Goal: Task Accomplishment & Management: Complete application form

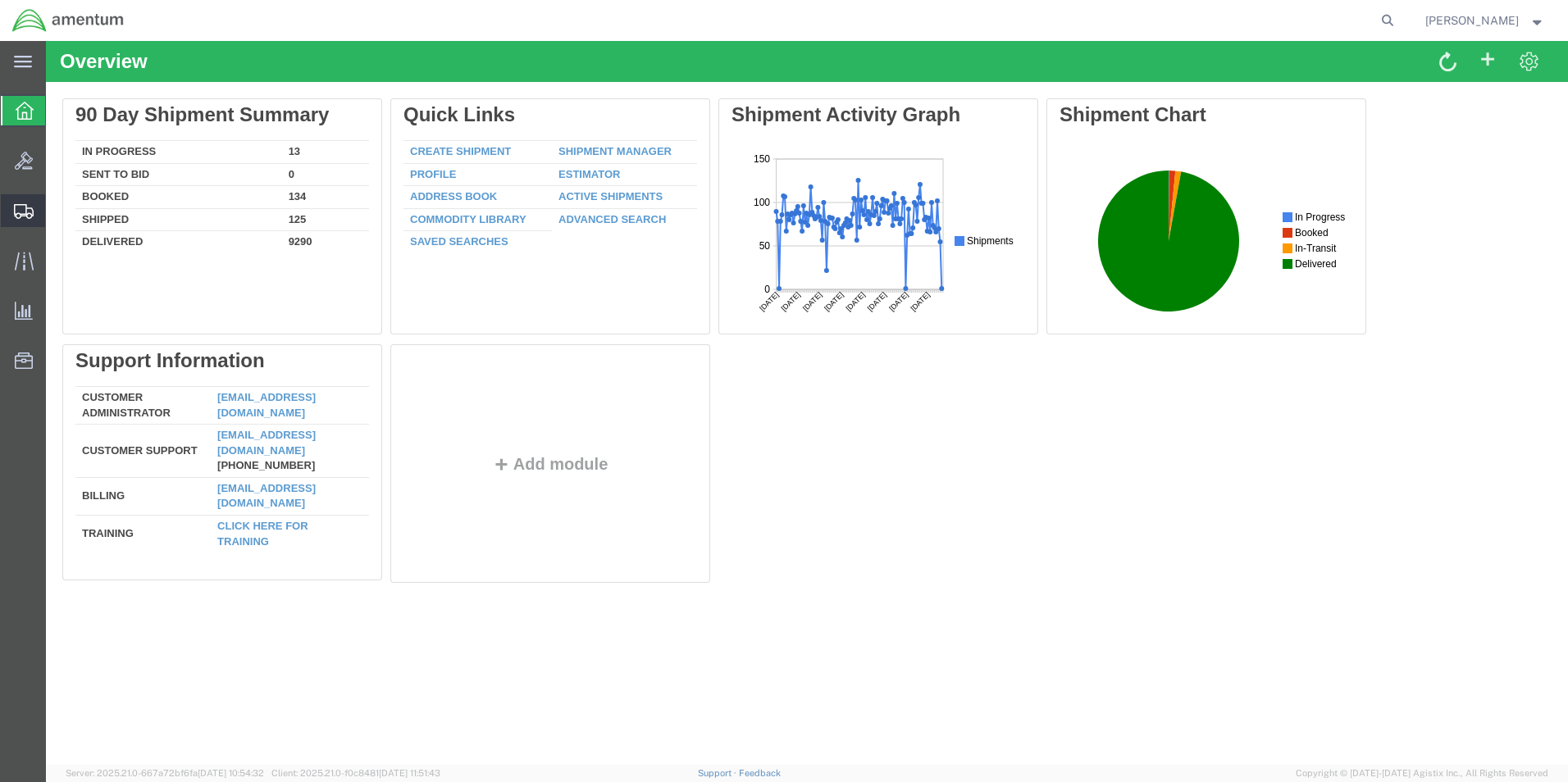
click at [0, 0] on span "Create from Template" at bounding box center [0, 0] width 0 height 0
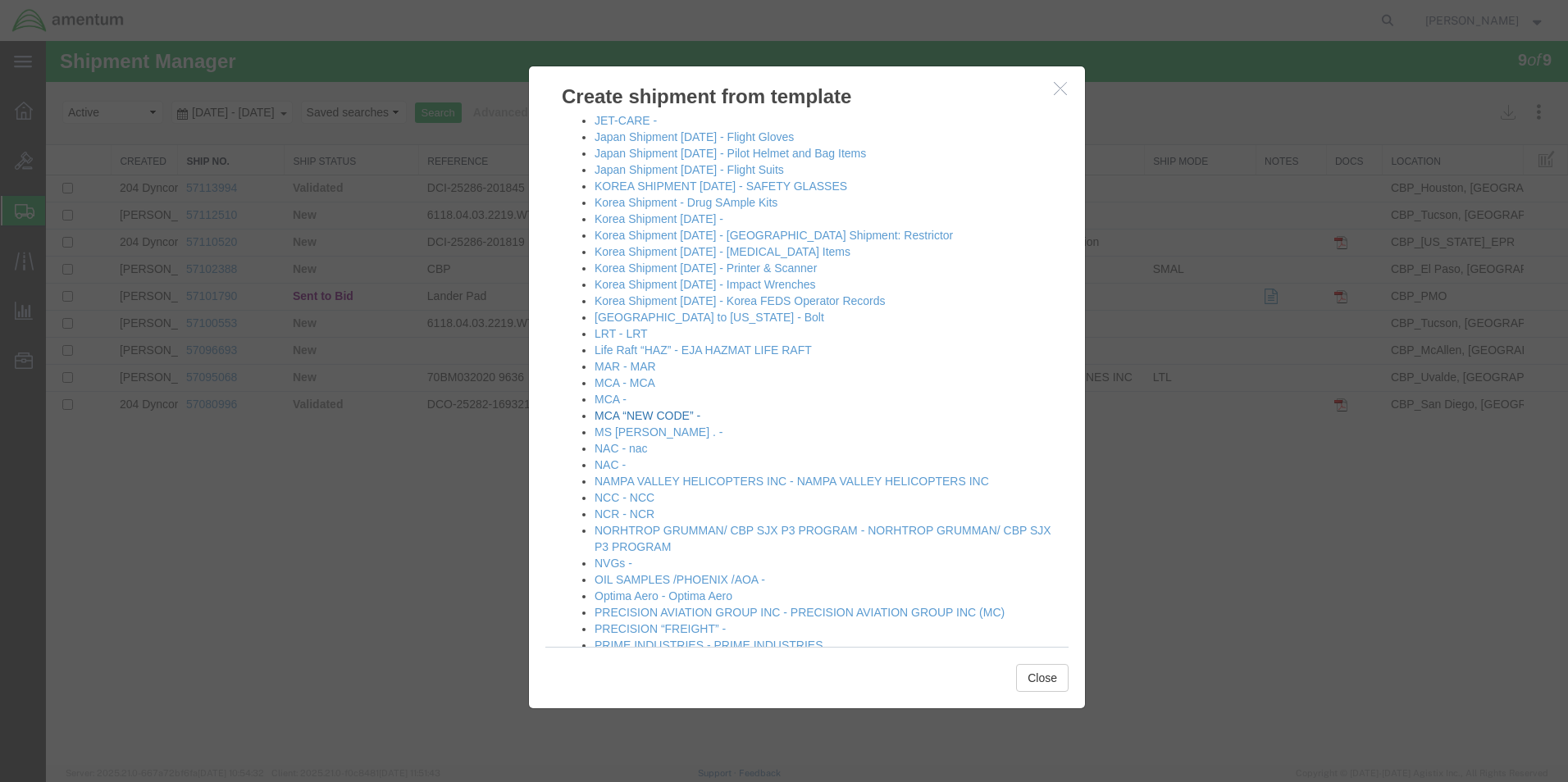
scroll to position [984, 0]
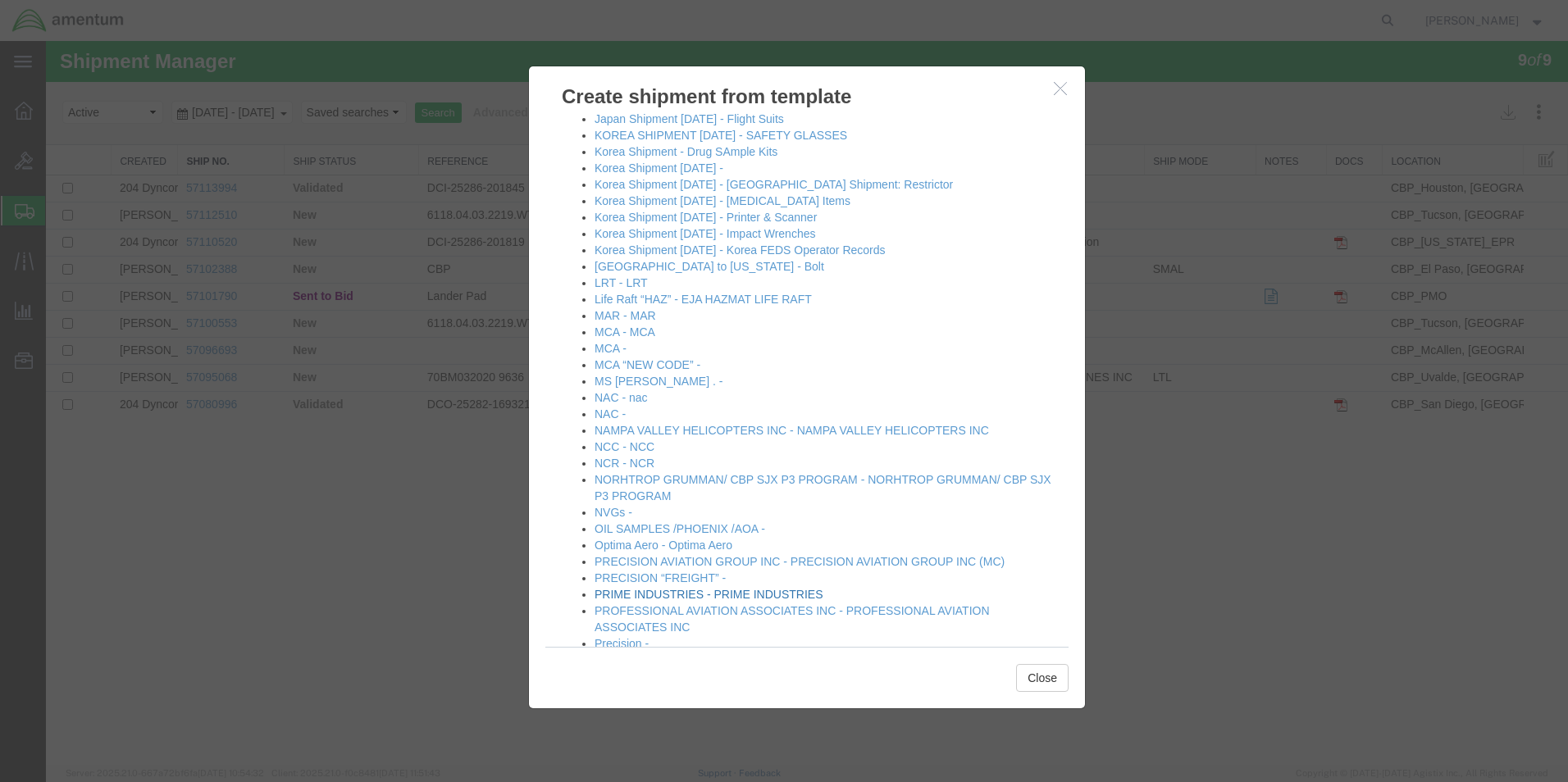
click at [688, 593] on link "PRIME INDUSTRIES - PRIME INDUSTRIES" at bounding box center [708, 594] width 228 height 13
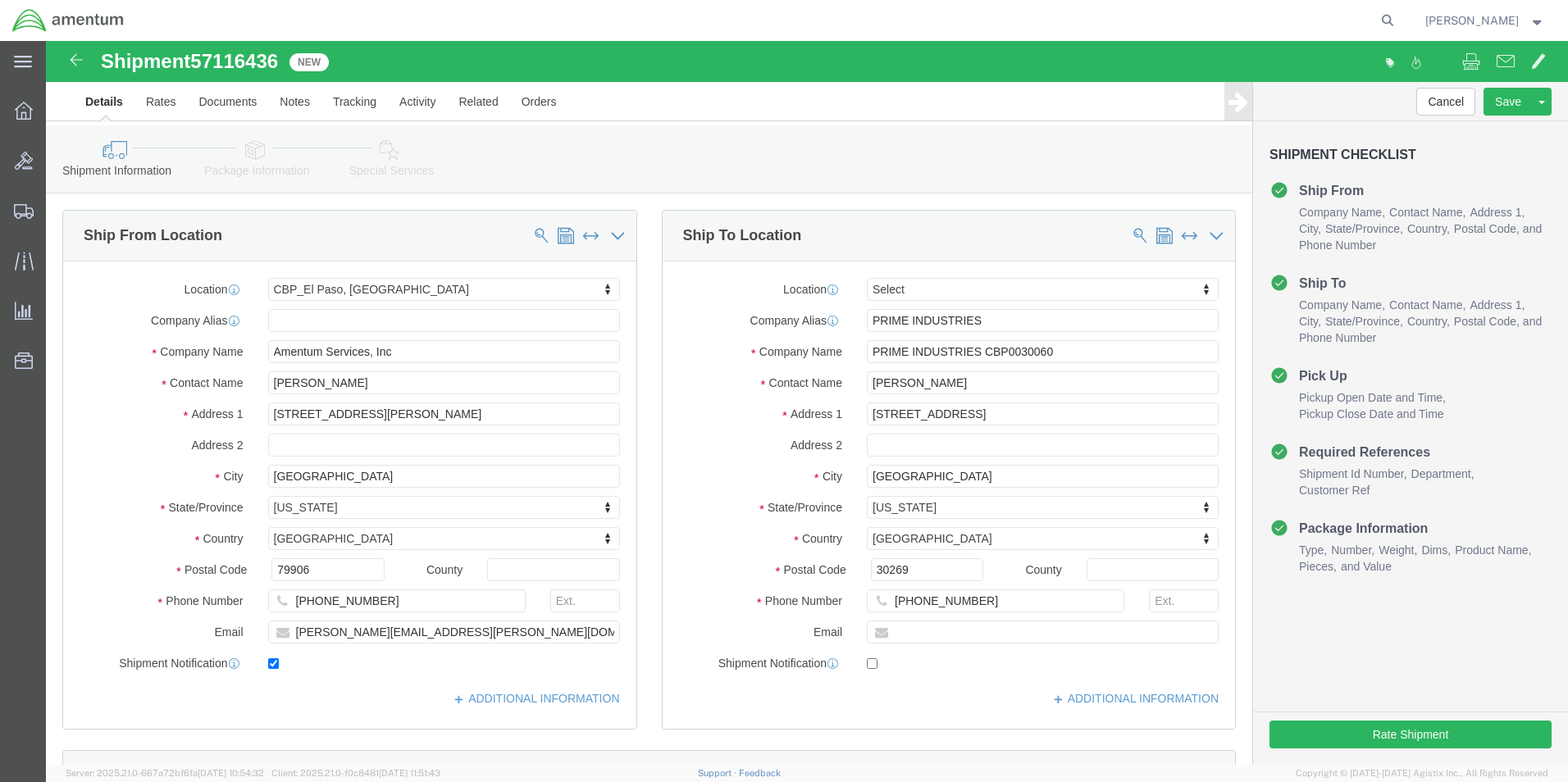
select select "49831"
select select
click input "PRIME INDUSTRIES CBP0030060"
drag, startPoint x: 1007, startPoint y: 309, endPoint x: 968, endPoint y: 307, distance: 39.1
click input "PRIME INDUSTRIES CBP0030060"
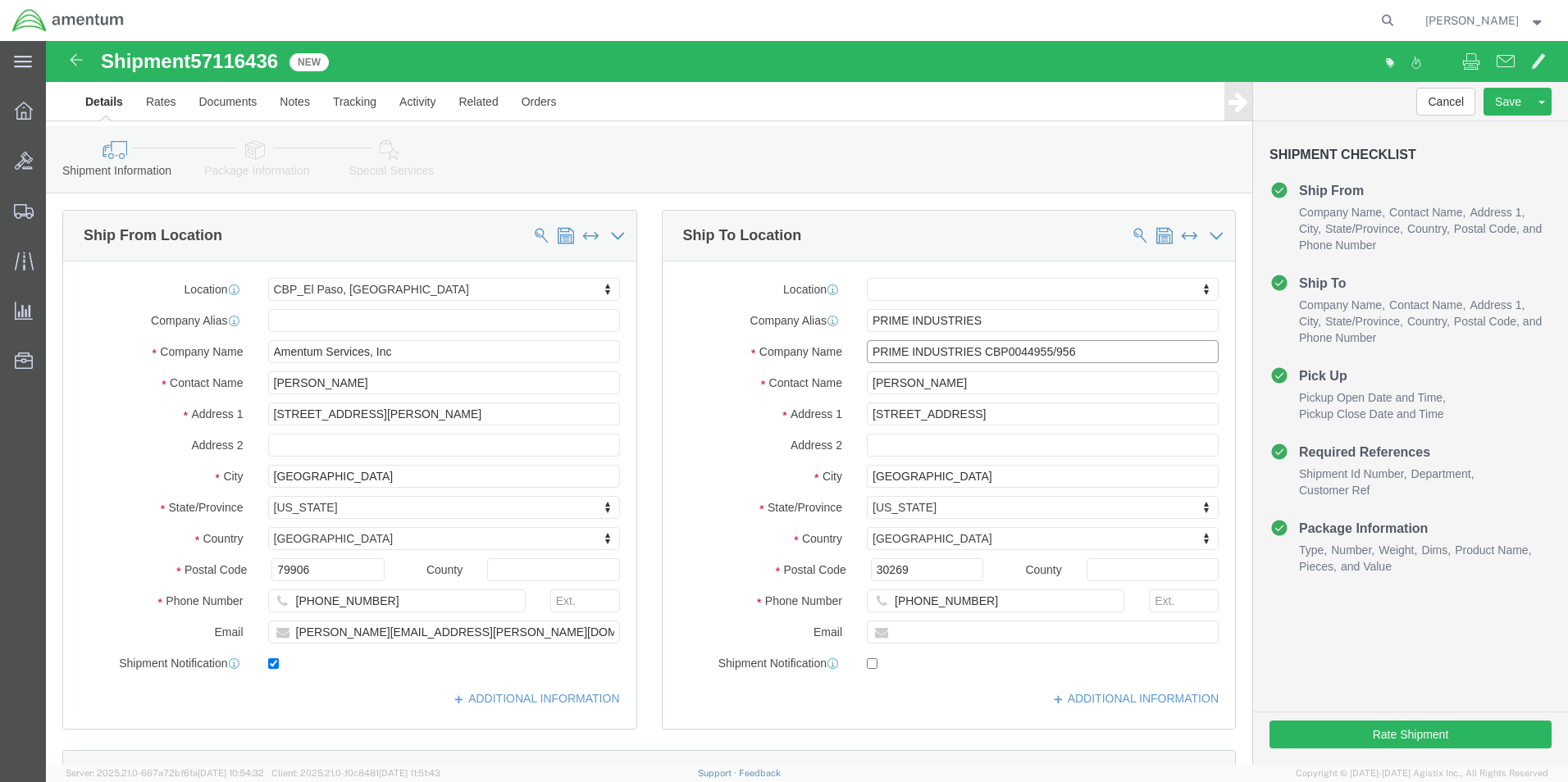
drag, startPoint x: 1030, startPoint y: 317, endPoint x: 931, endPoint y: 319, distance: 99.0
click input "PRIME INDUSTRIES CBP0044955/956"
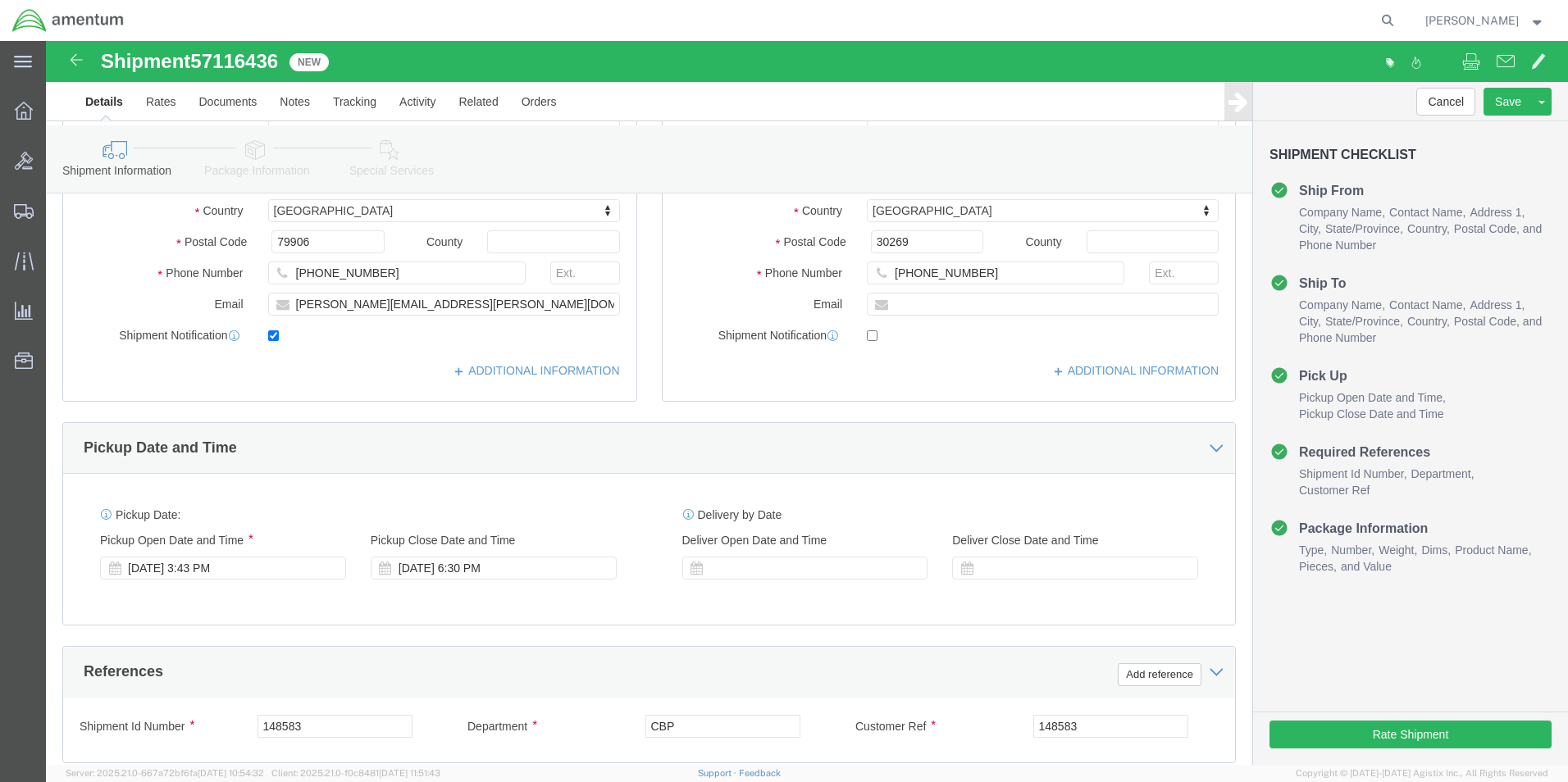
scroll to position [574, 0]
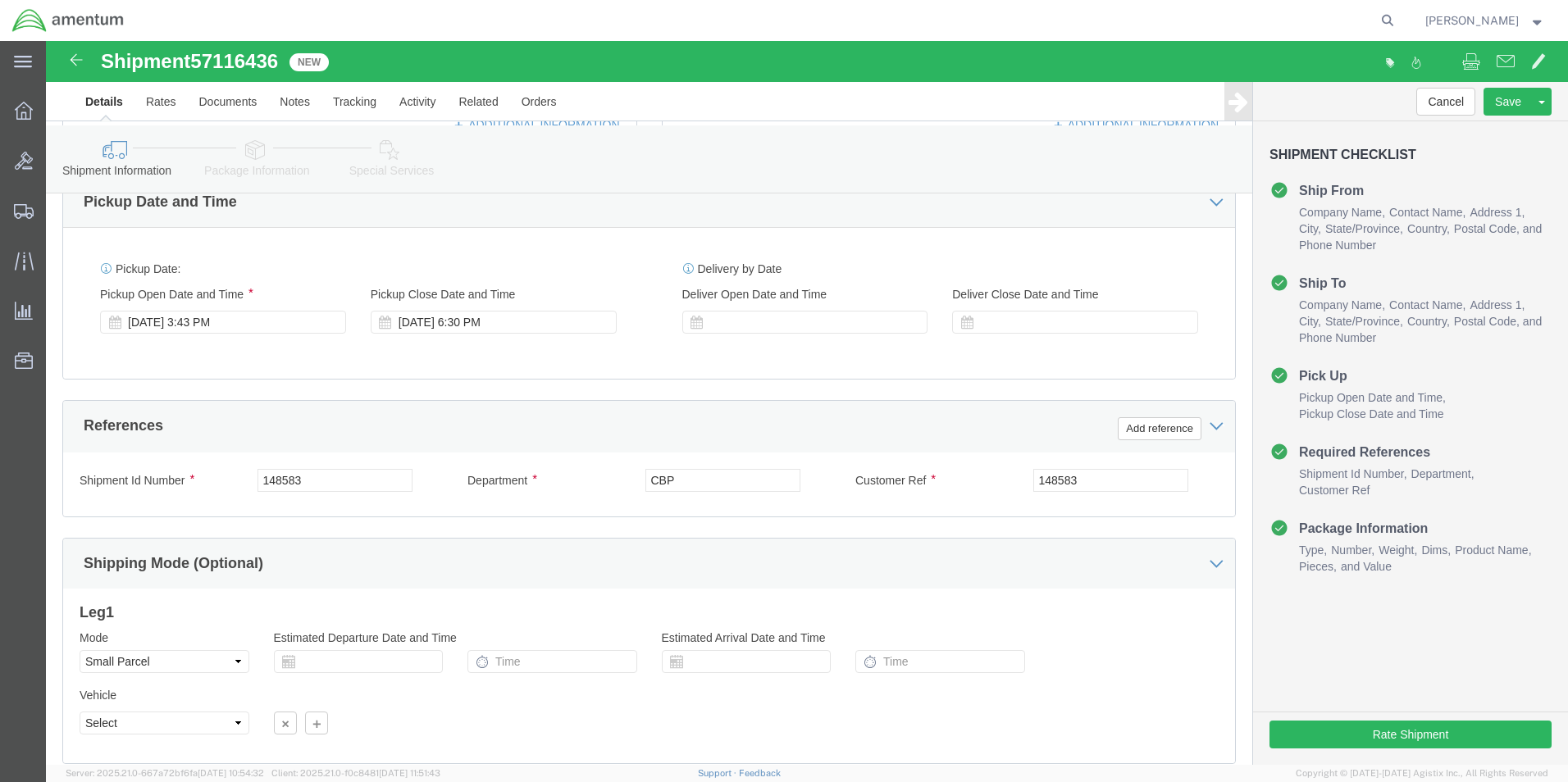
type input "PRIME INDUSTRIES CBP0044955/956"
click input "148583"
paste input "CBP0044955/956"
type input "CBP0044955/956"
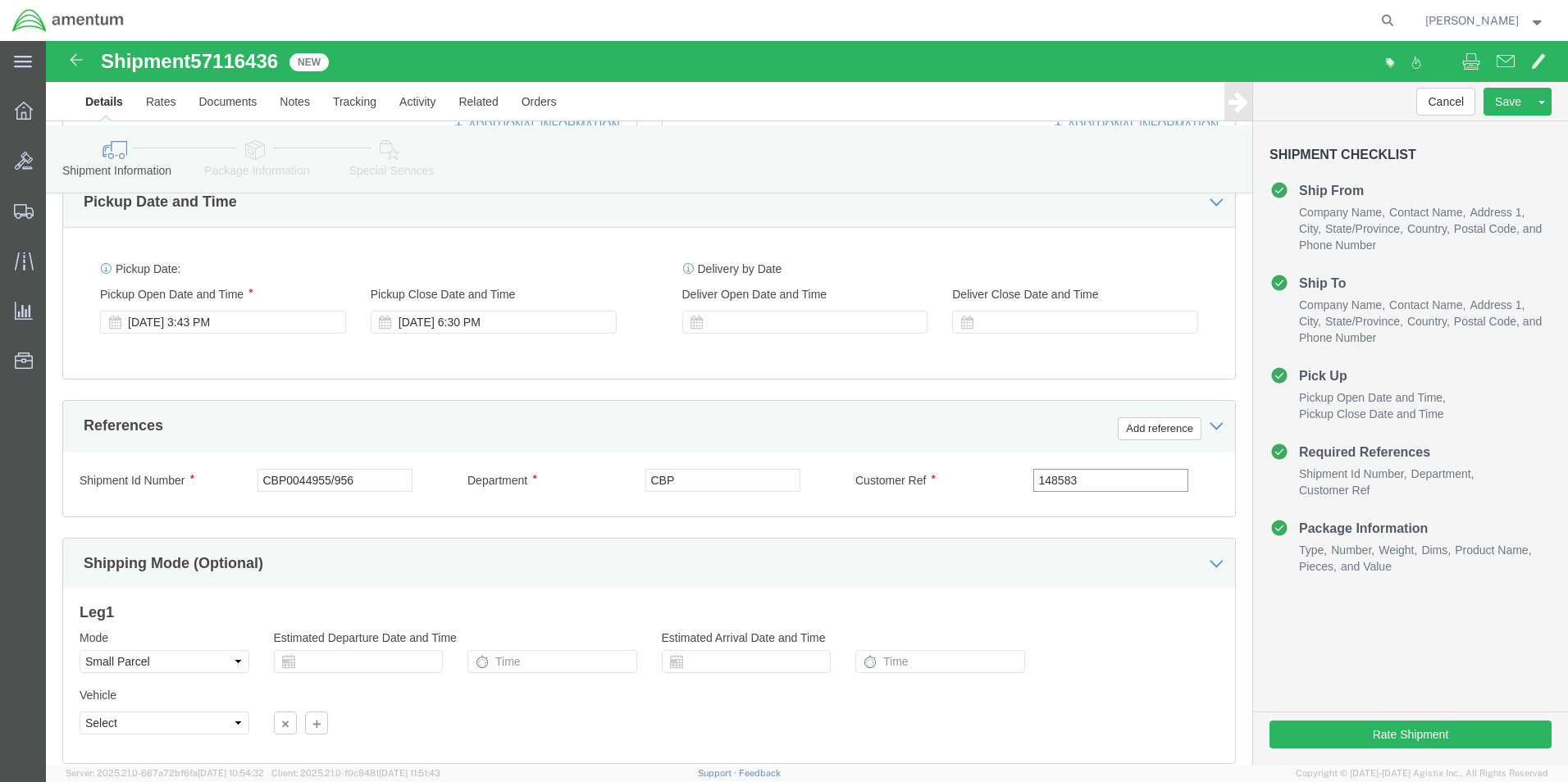
click input "148583"
paste input "CBP0044955/956"
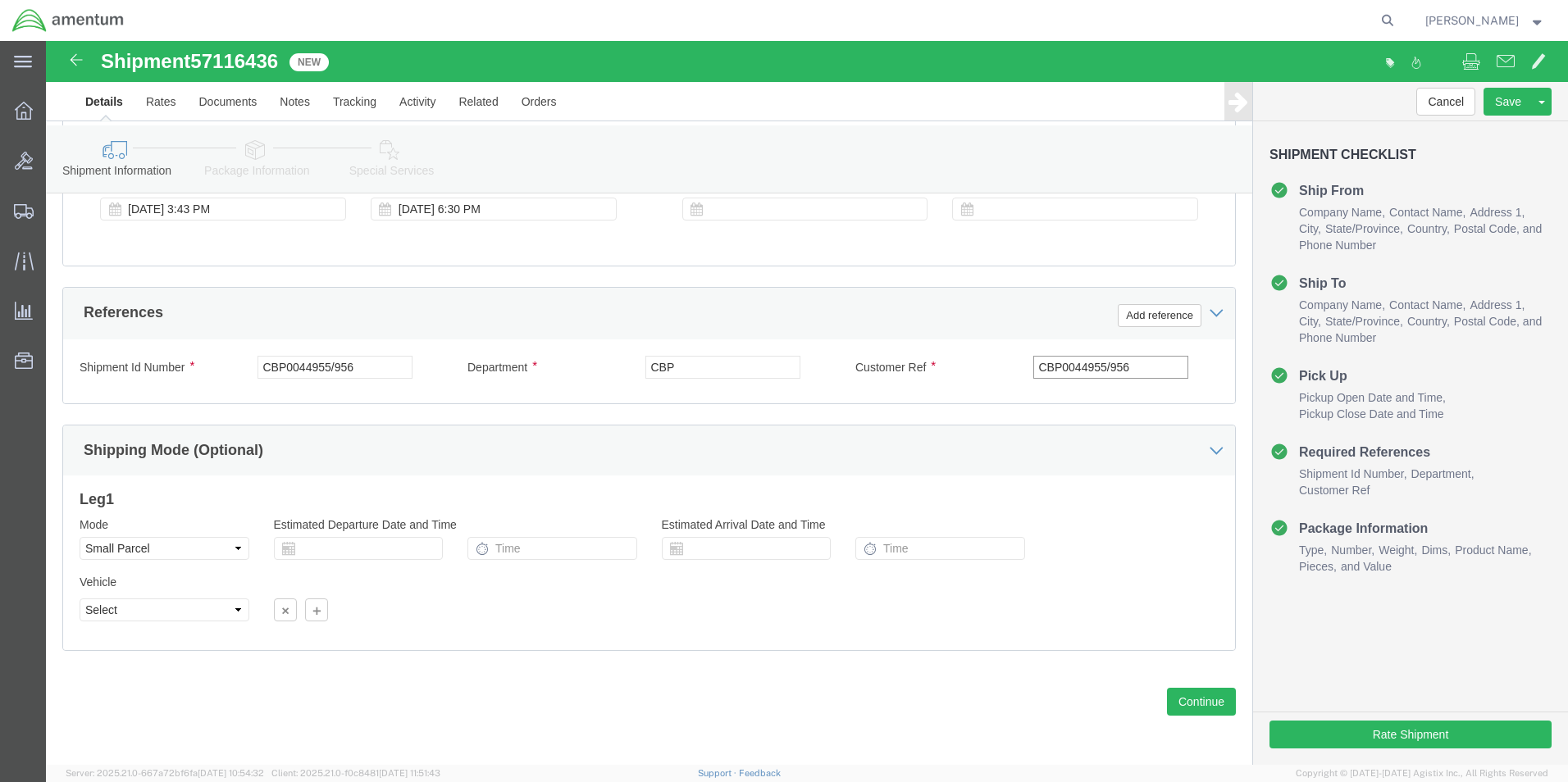
scroll to position [688, 0]
type input "CBP0044955/956"
click button "Continue"
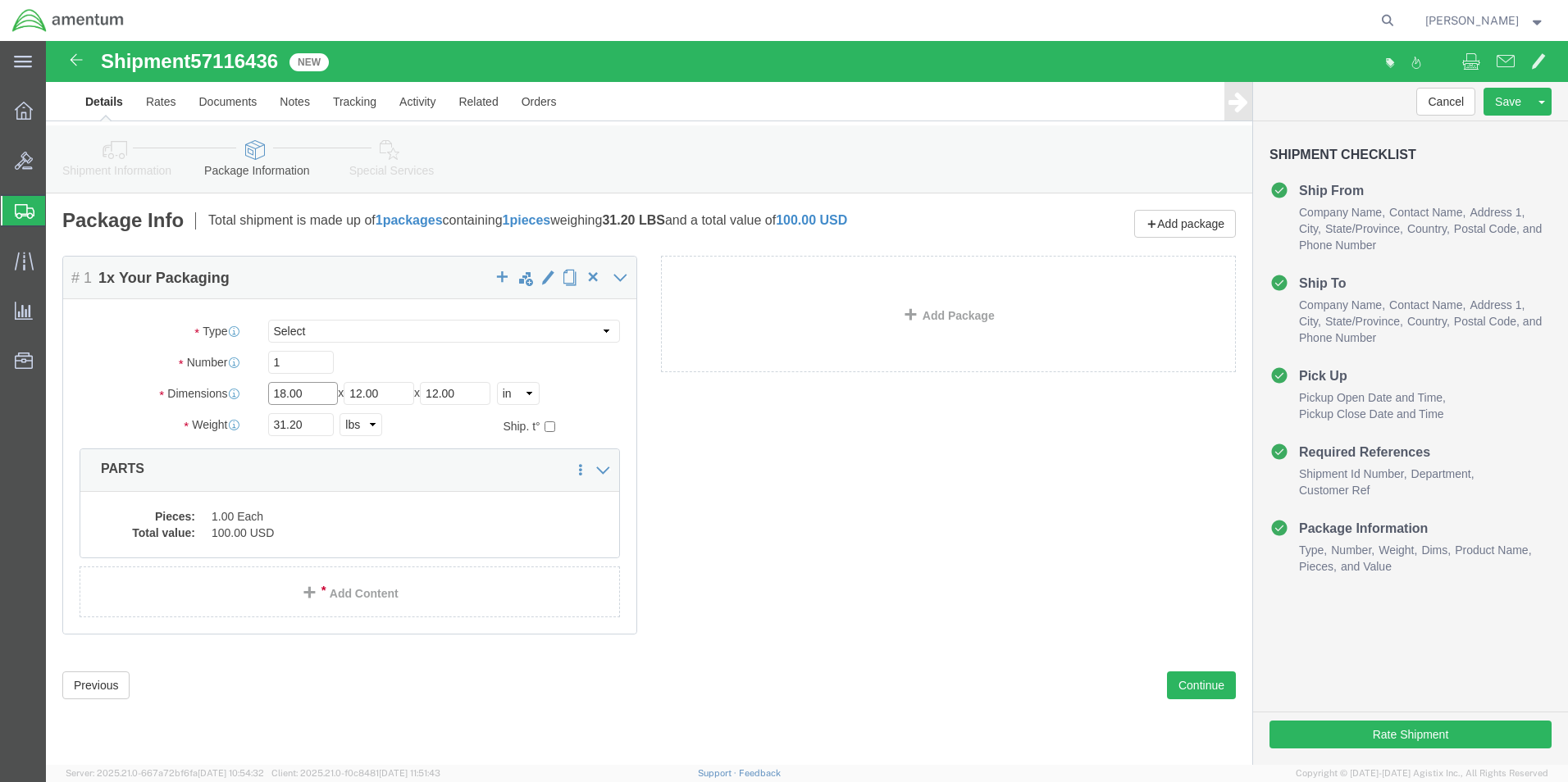
click input "18.00"
type input "11"
type input "2"
type input "13"
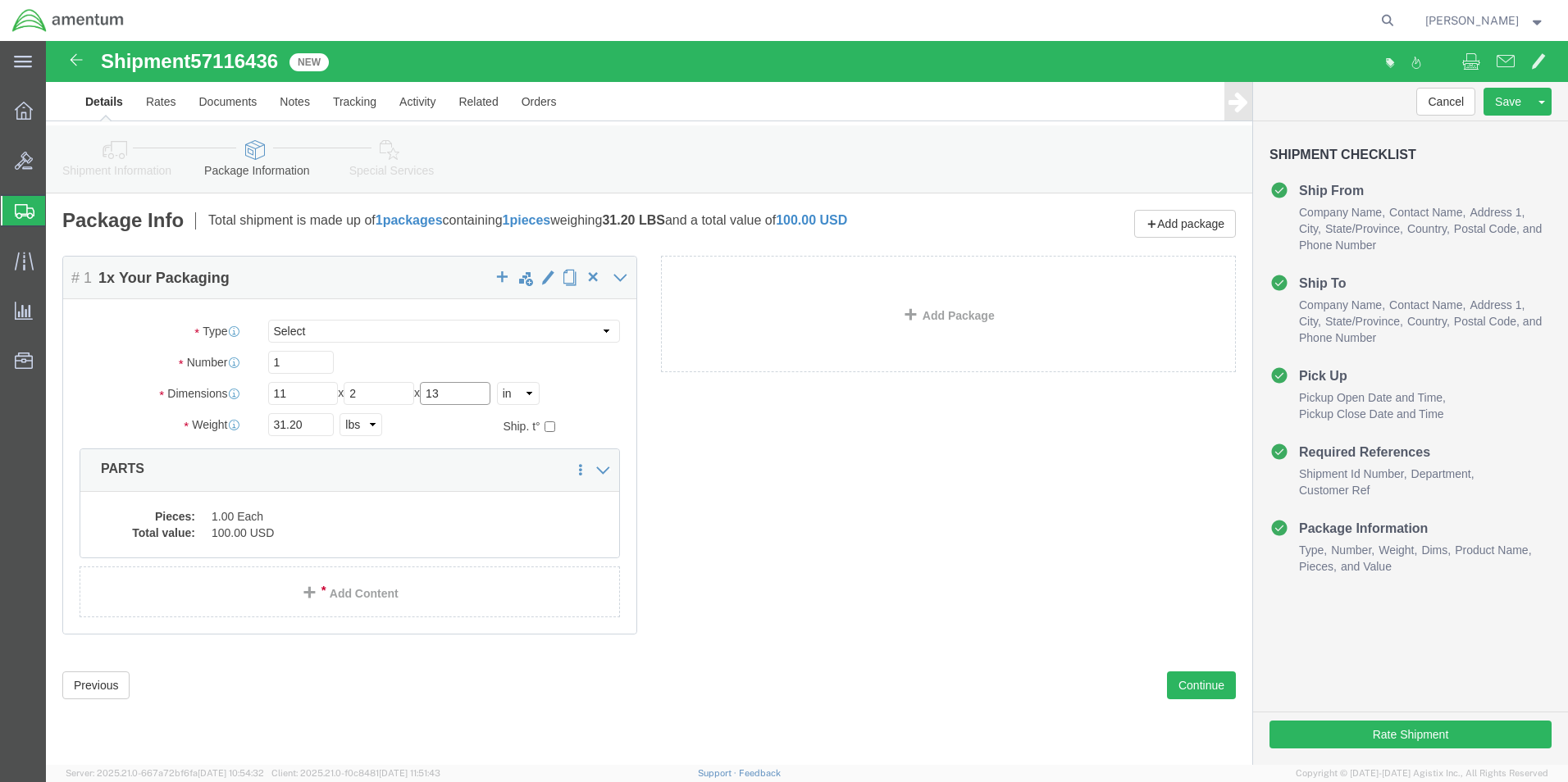
click input "13"
type input "13"
click input "2"
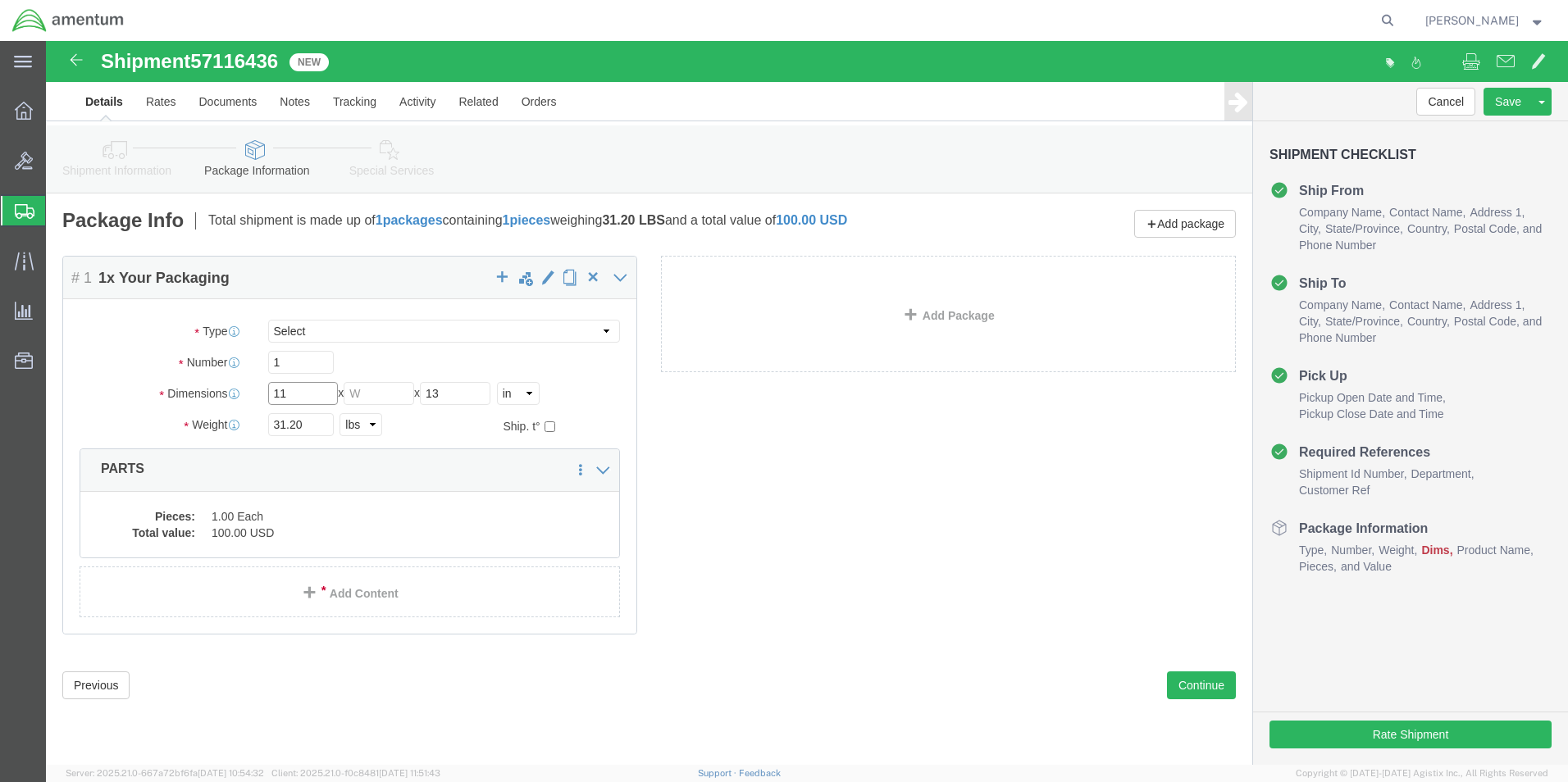
click input "11"
type input "1"
click input "13"
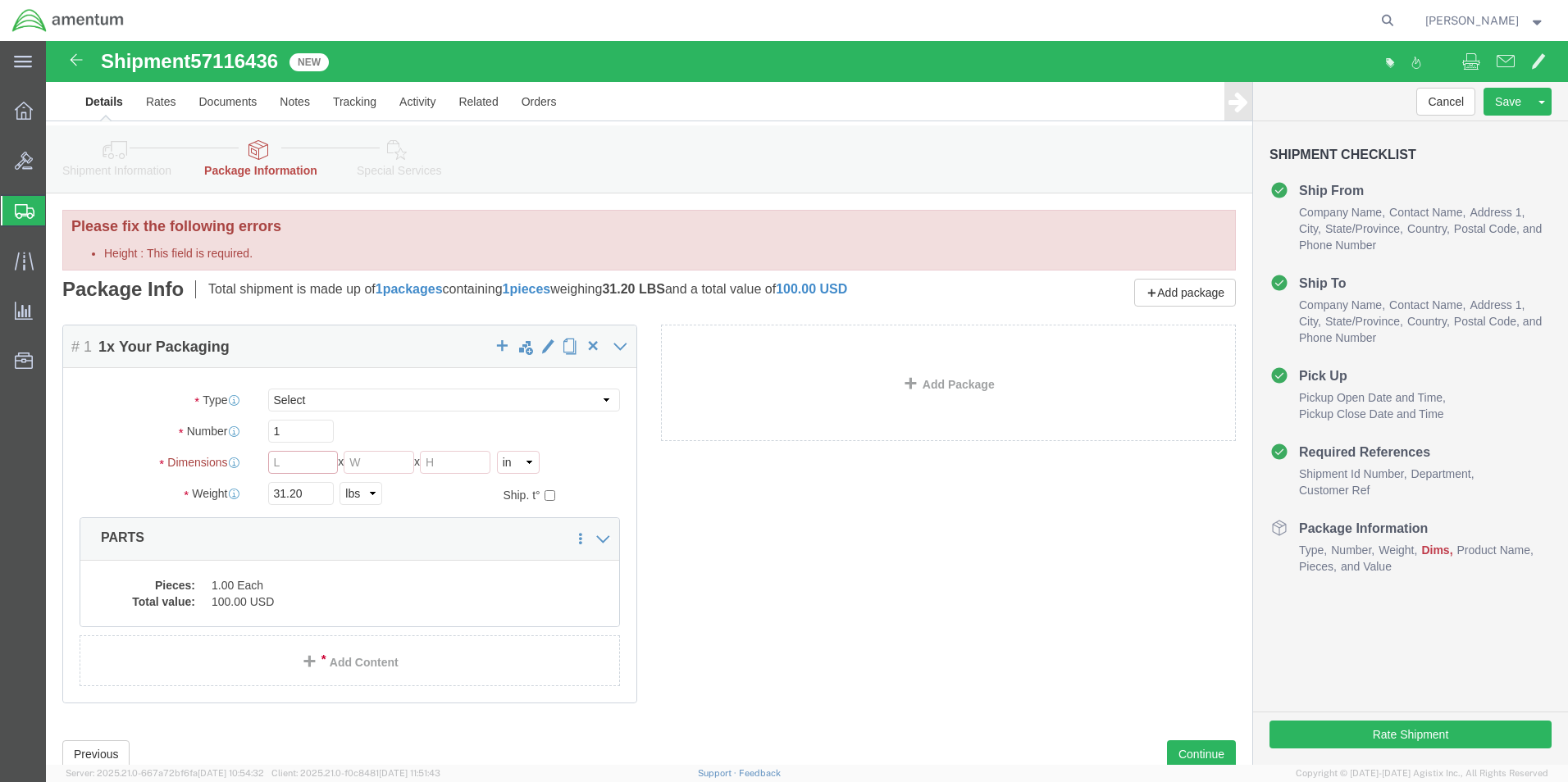
click input "text"
type input "1"
type input "13"
type input "11"
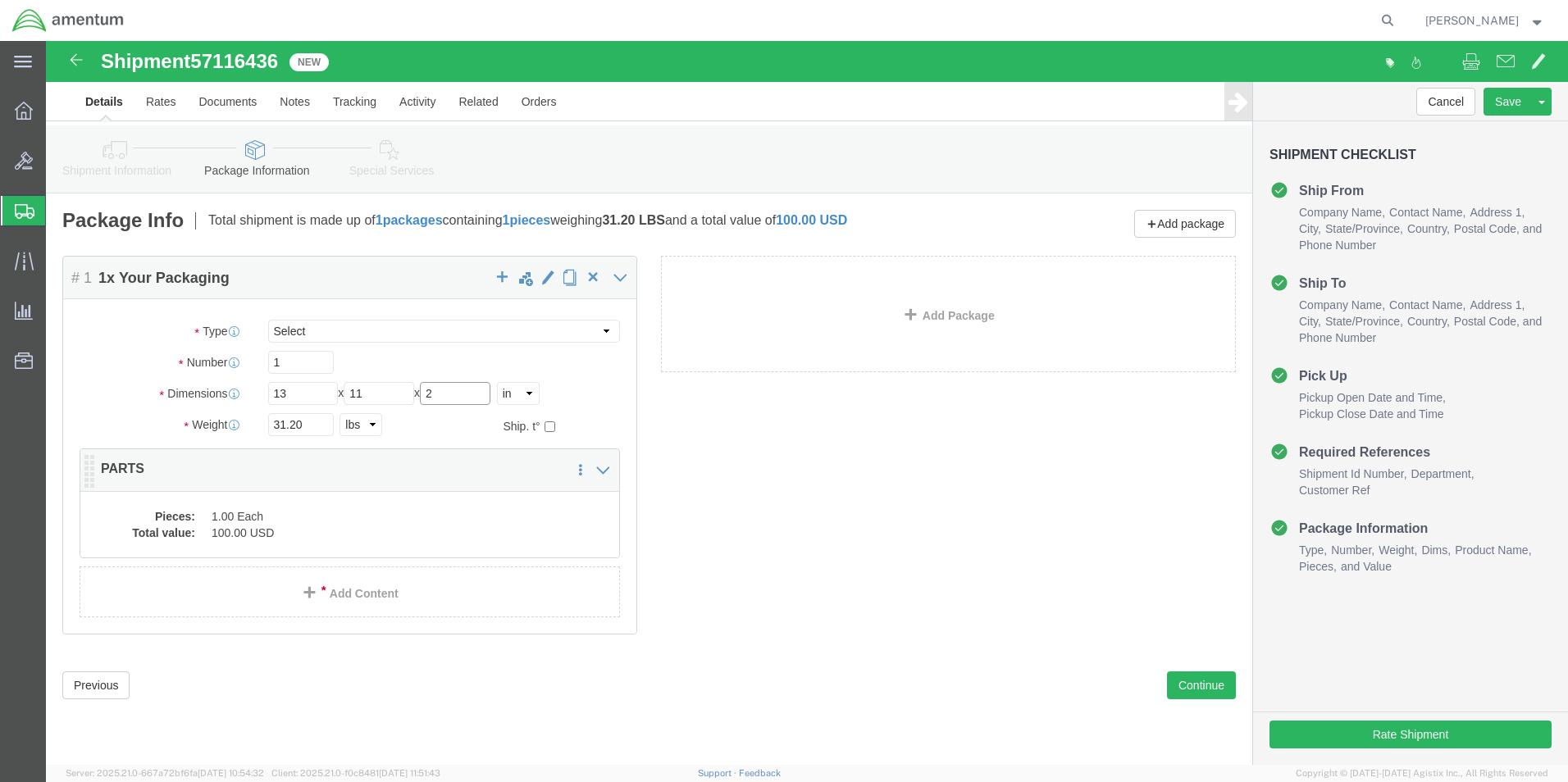
type input "2"
click dd "100.00 USD"
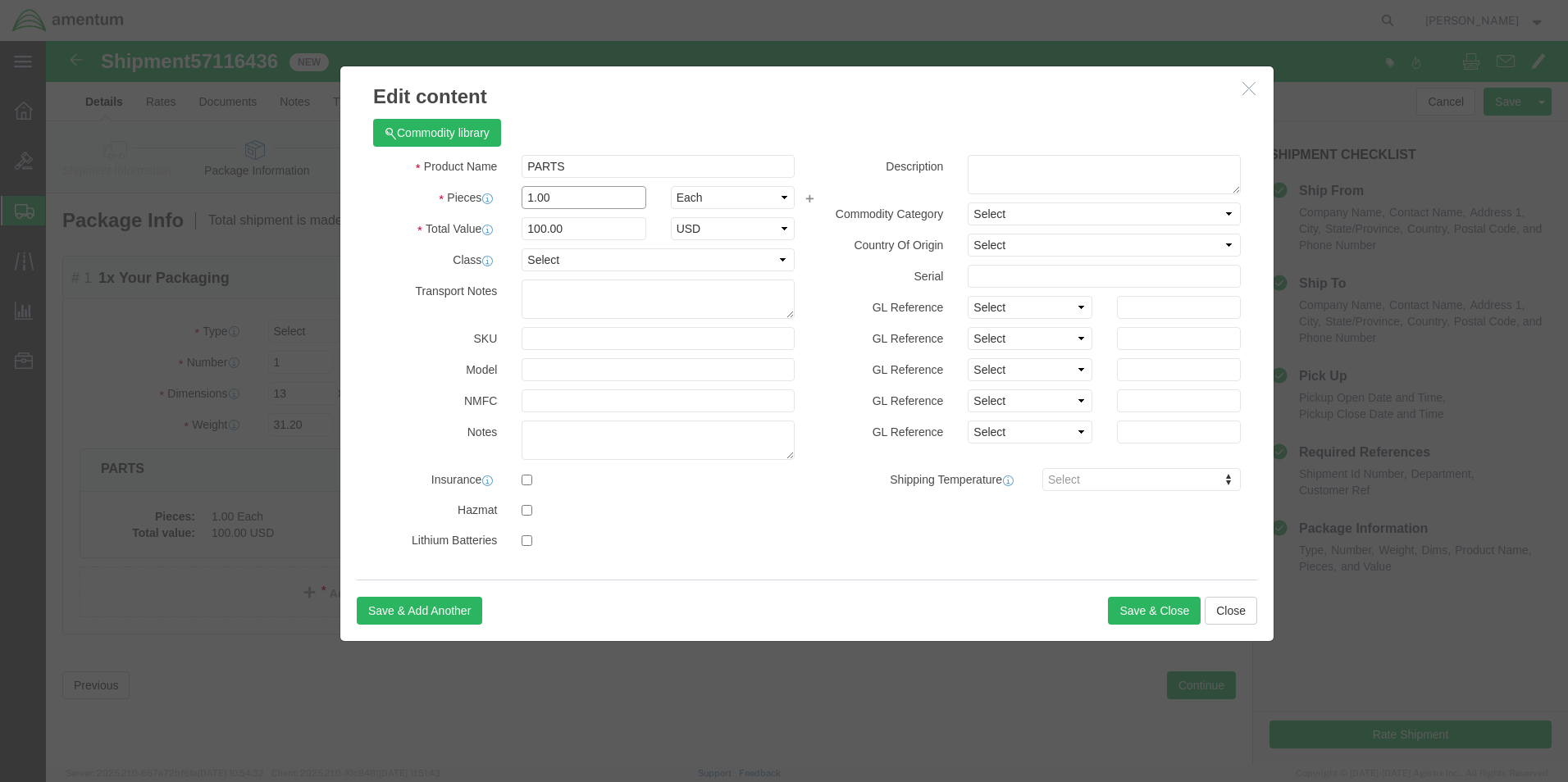
click input "1.00"
type input "2"
type input "200"
click div "Commodity library"
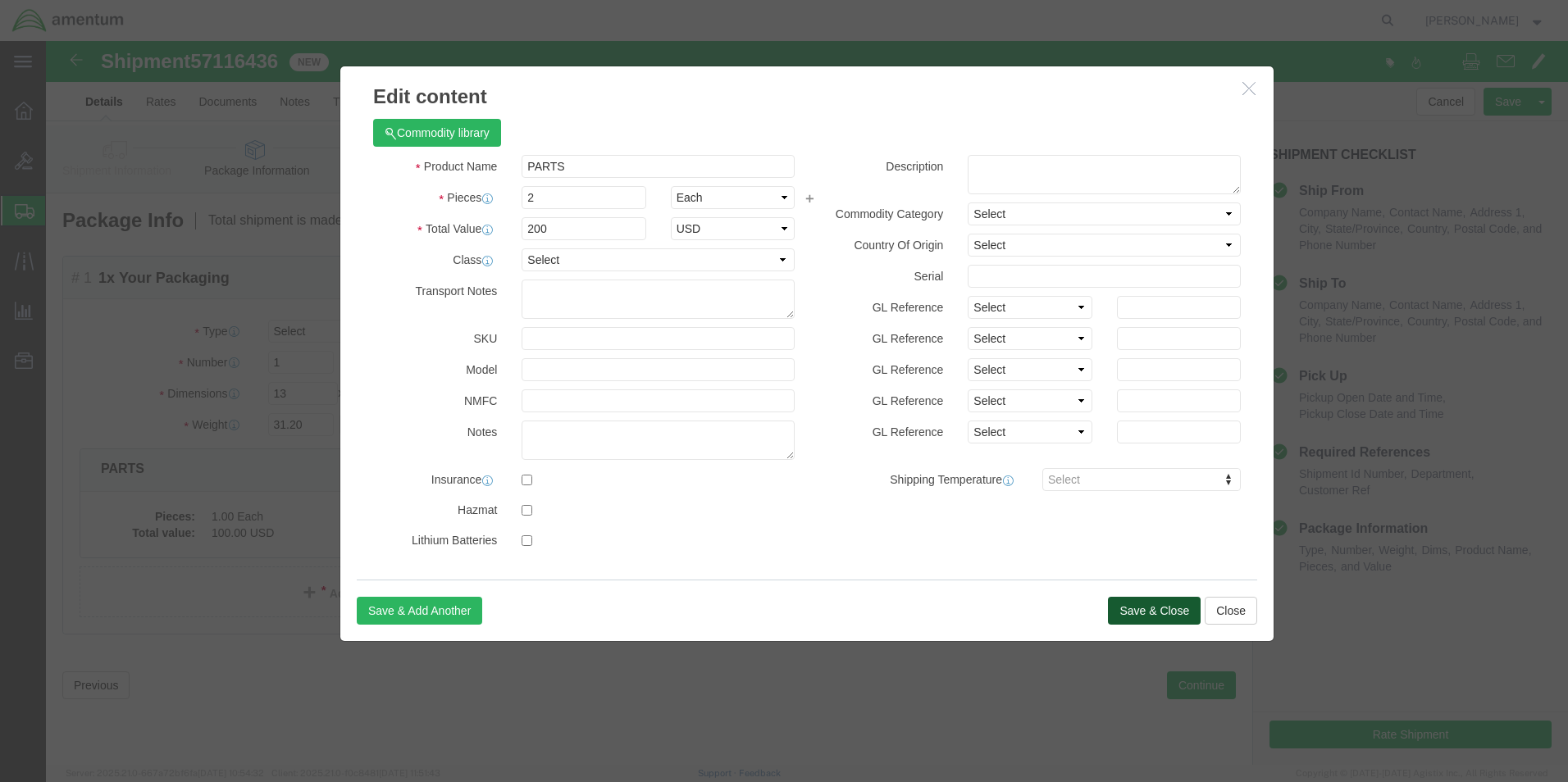
click button "Save & Close"
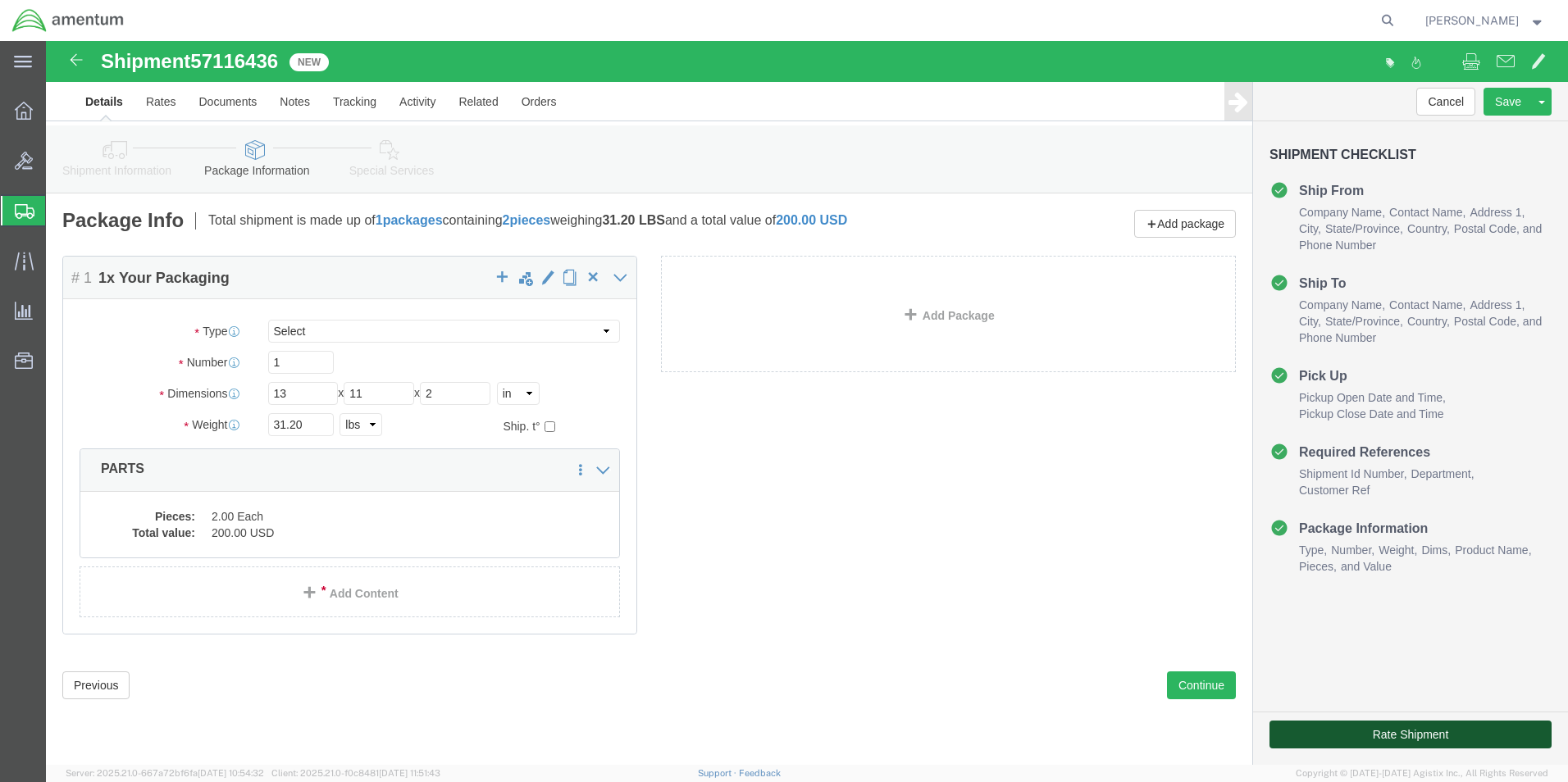
click button "Rate Shipment"
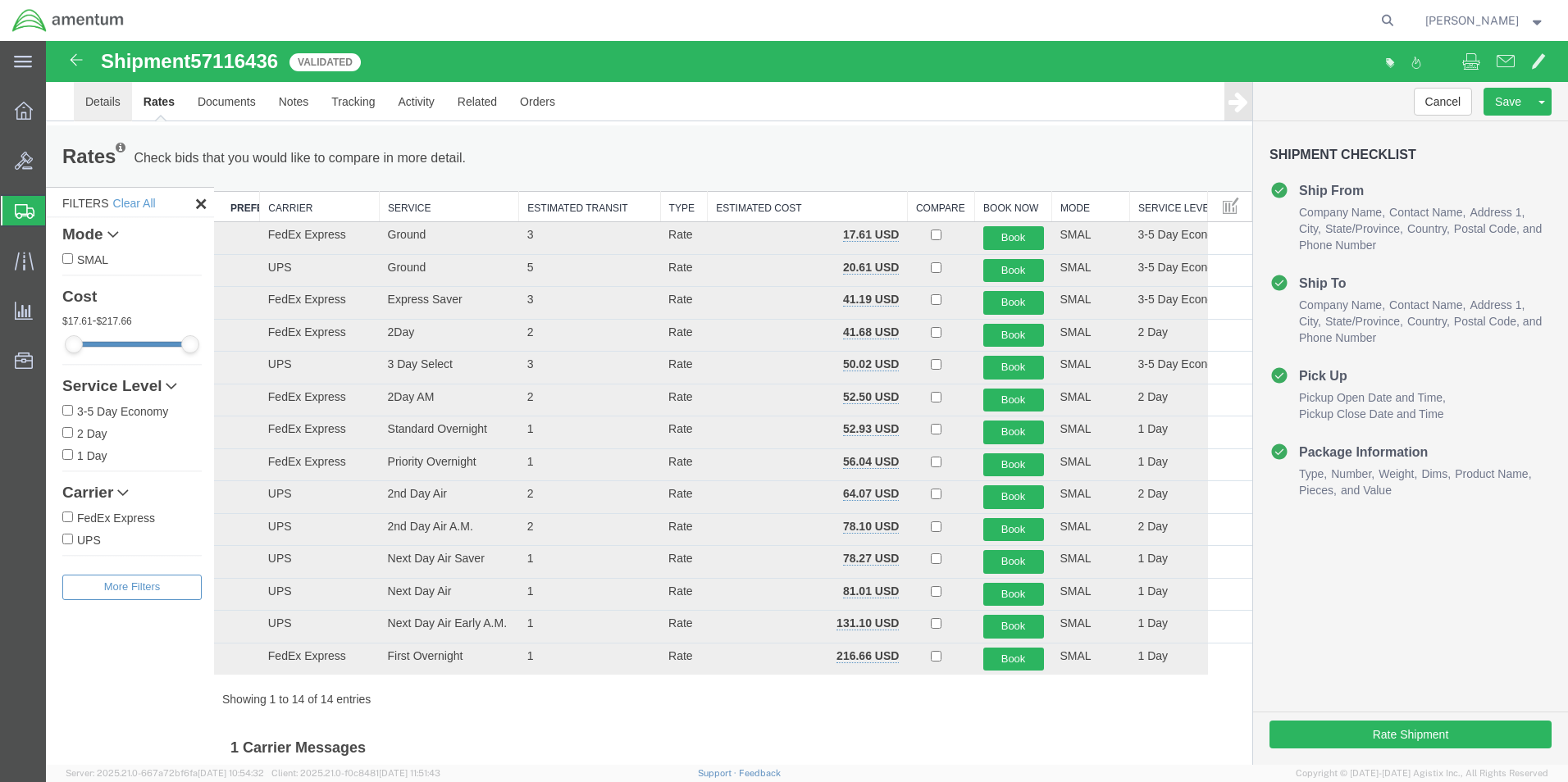
click at [92, 102] on link "Details" at bounding box center [103, 101] width 58 height 40
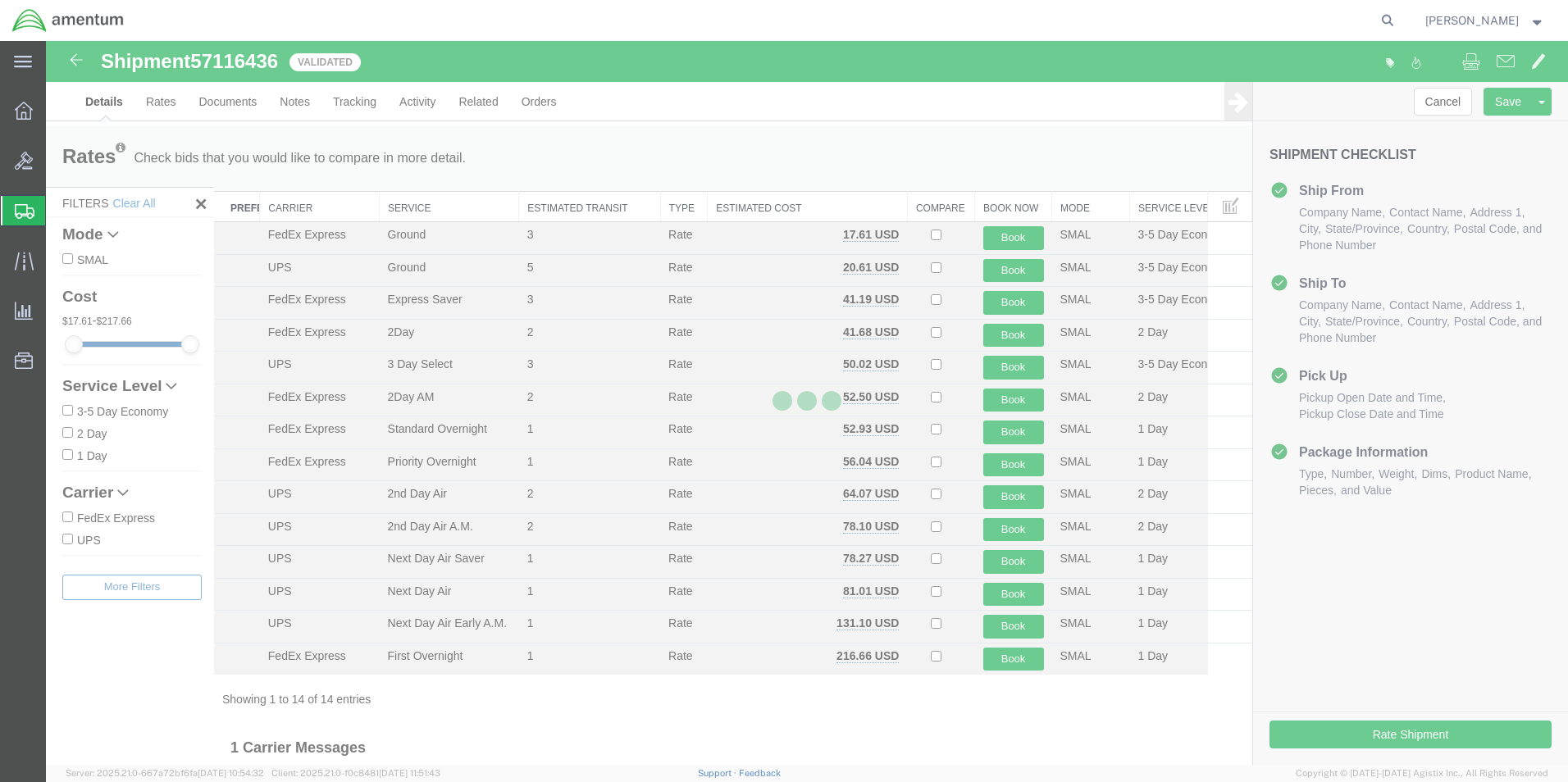
select select "49831"
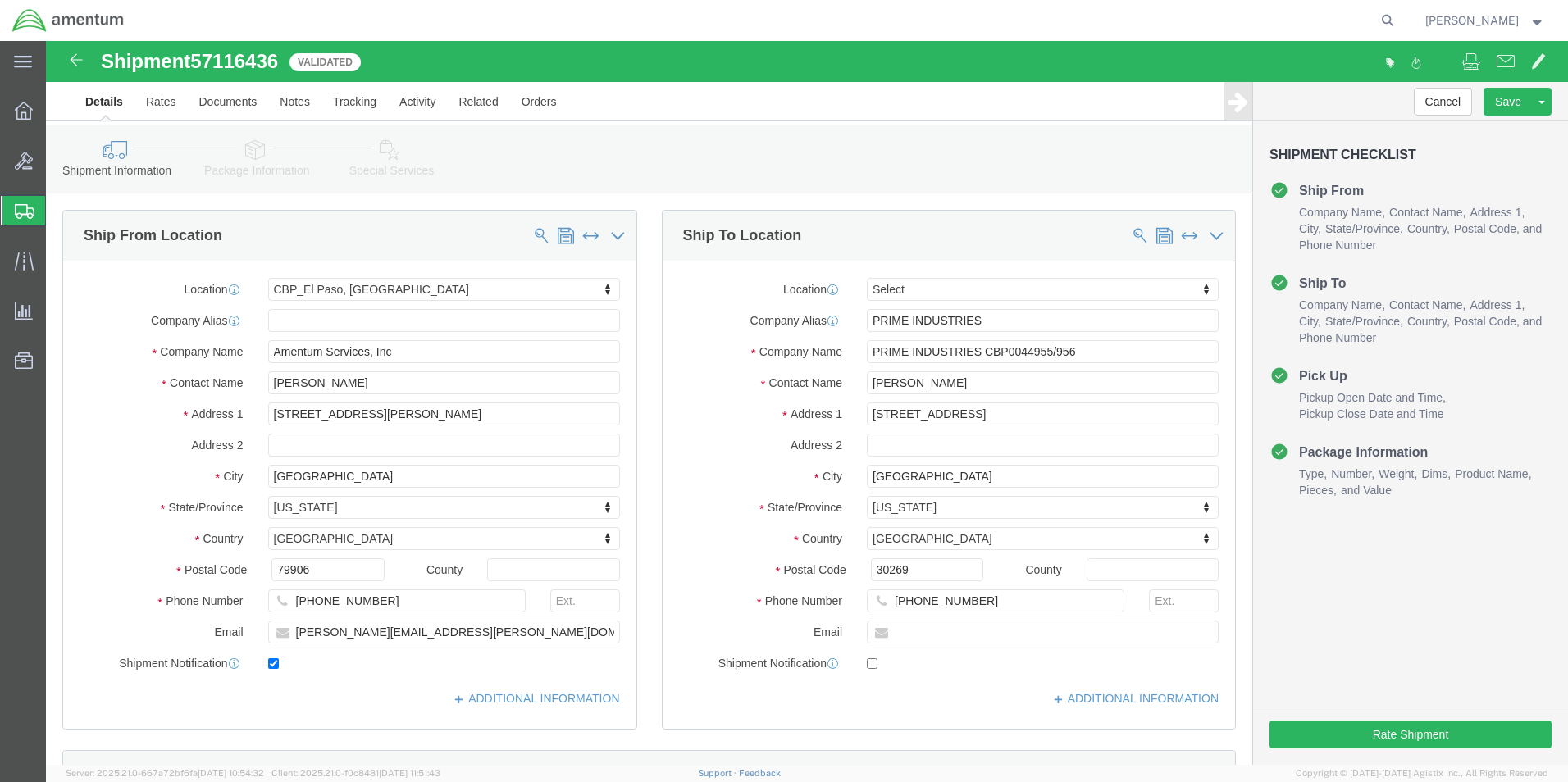
click link "Package Information"
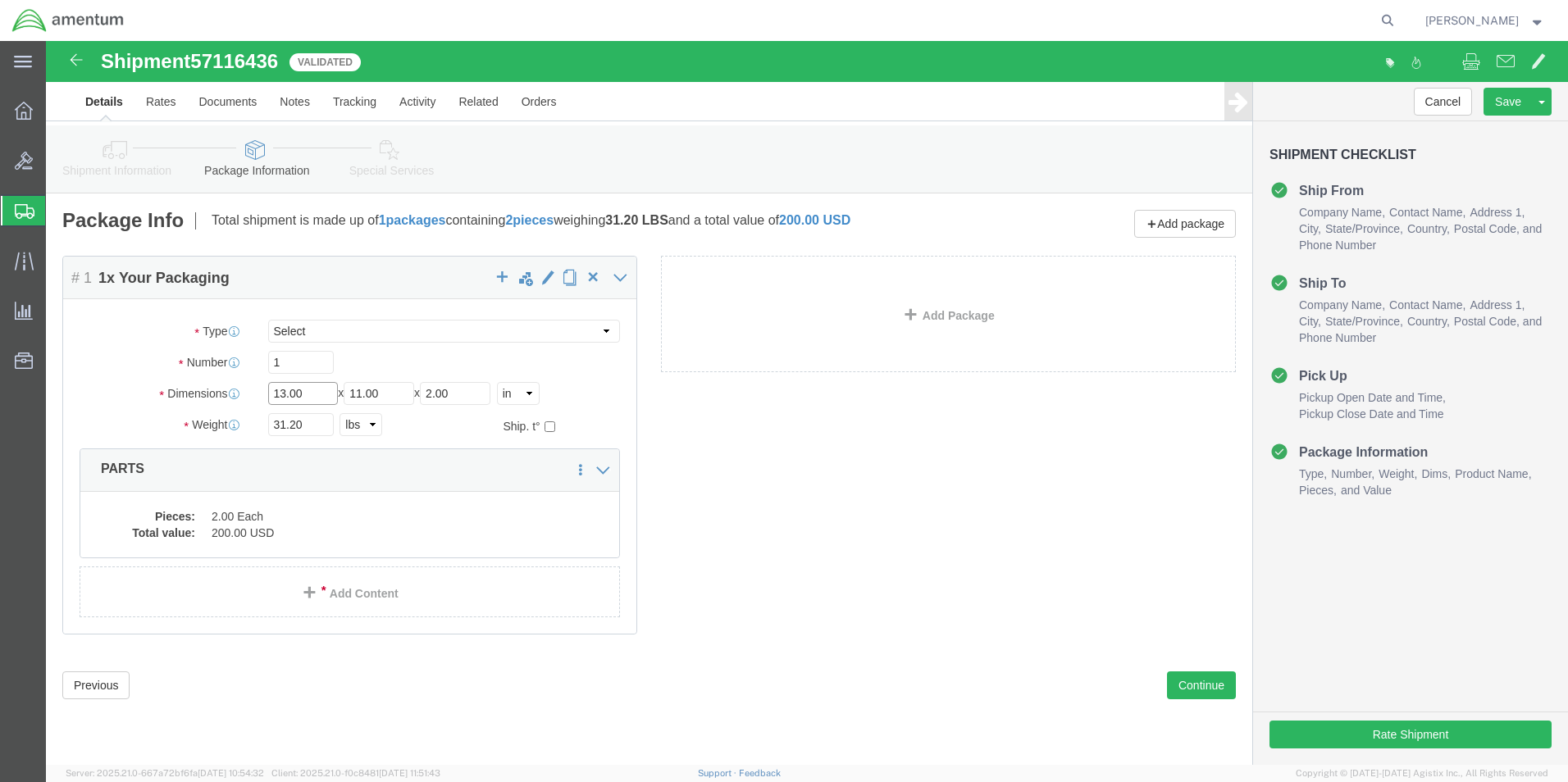
click input "13.00"
type input "11"
type input "2"
type input "13"
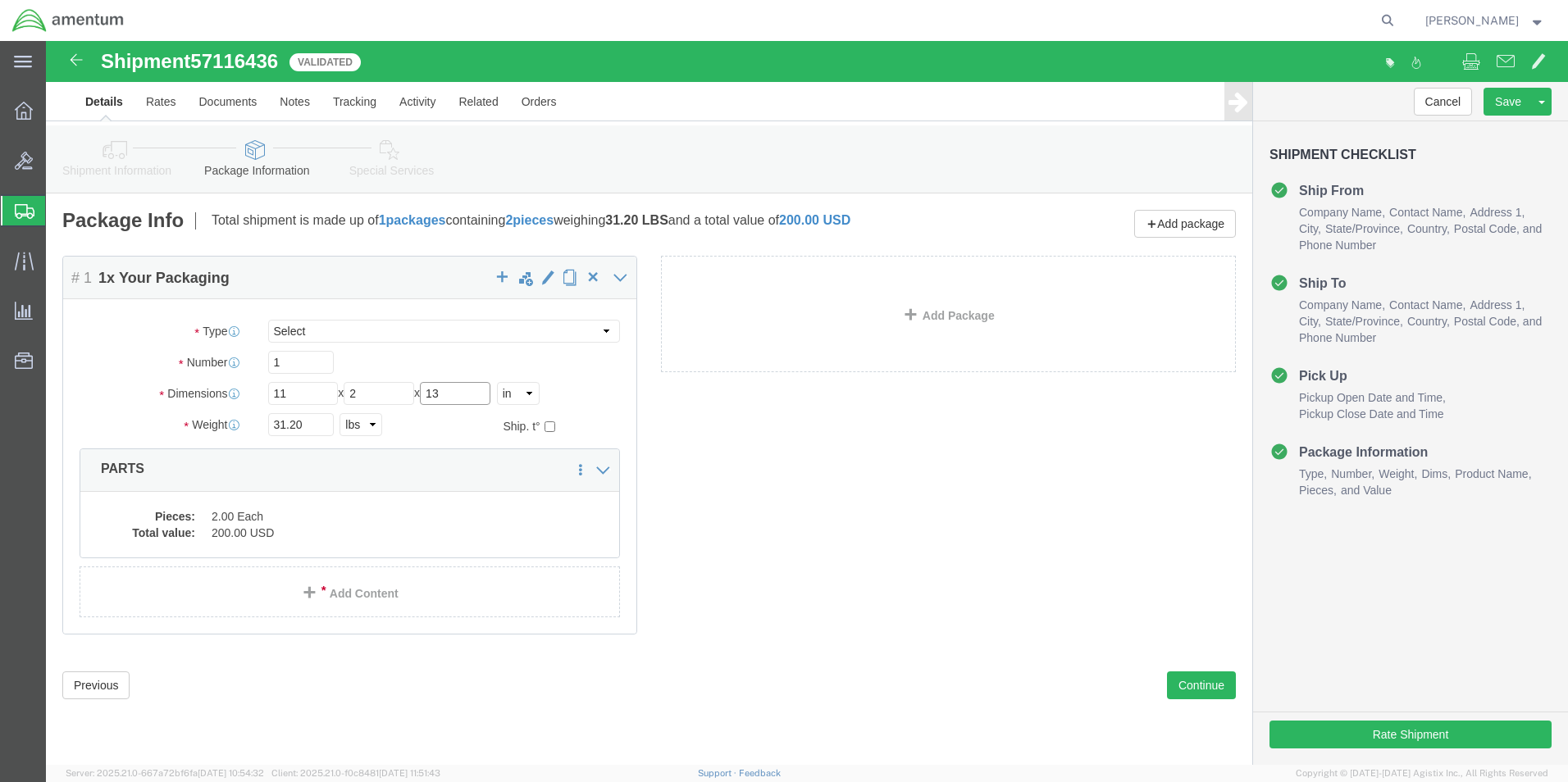
click input "13"
click input "11"
type input "13"
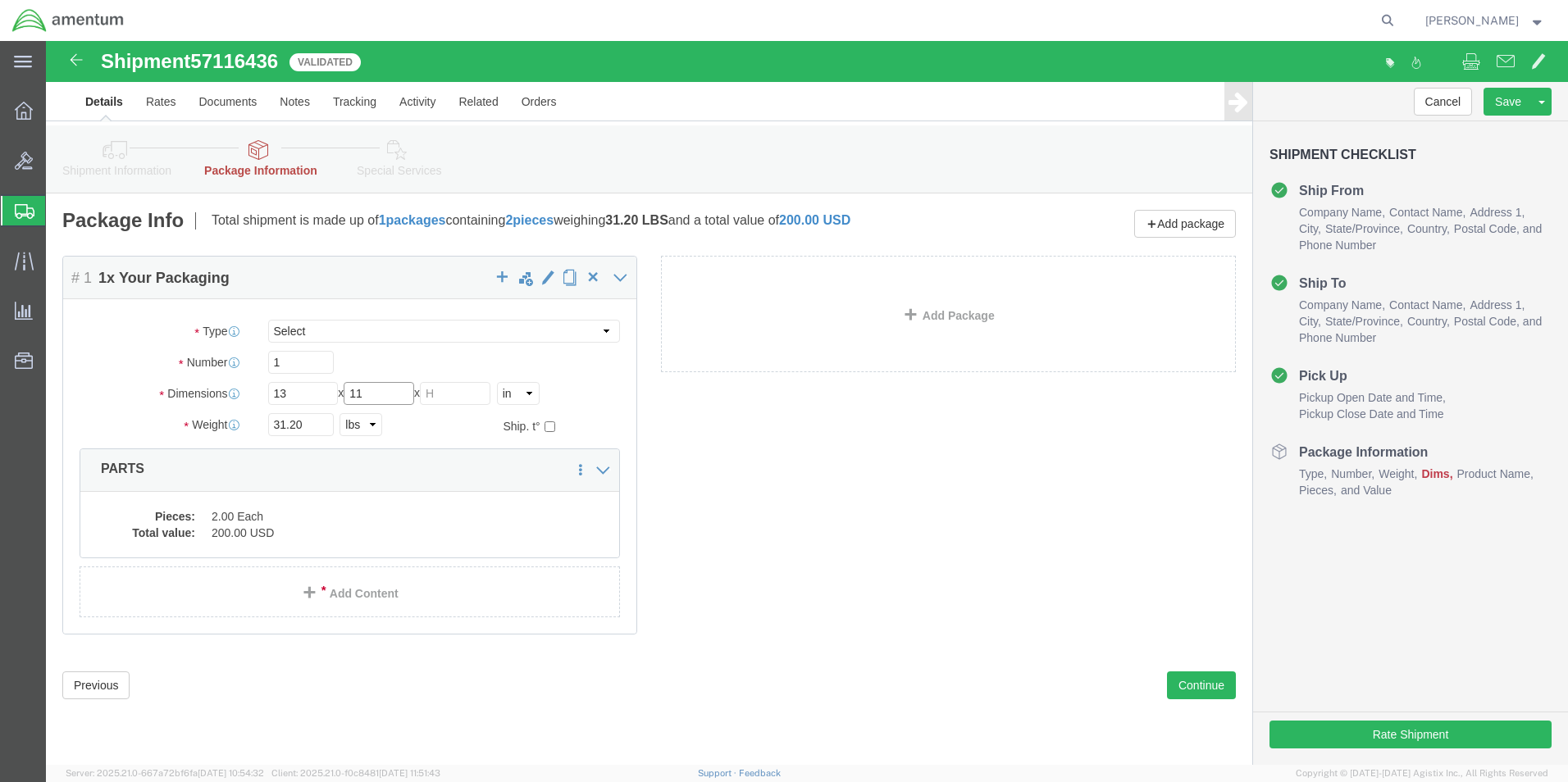
type input "11"
type input "2"
click input "31.20"
type input "1.25"
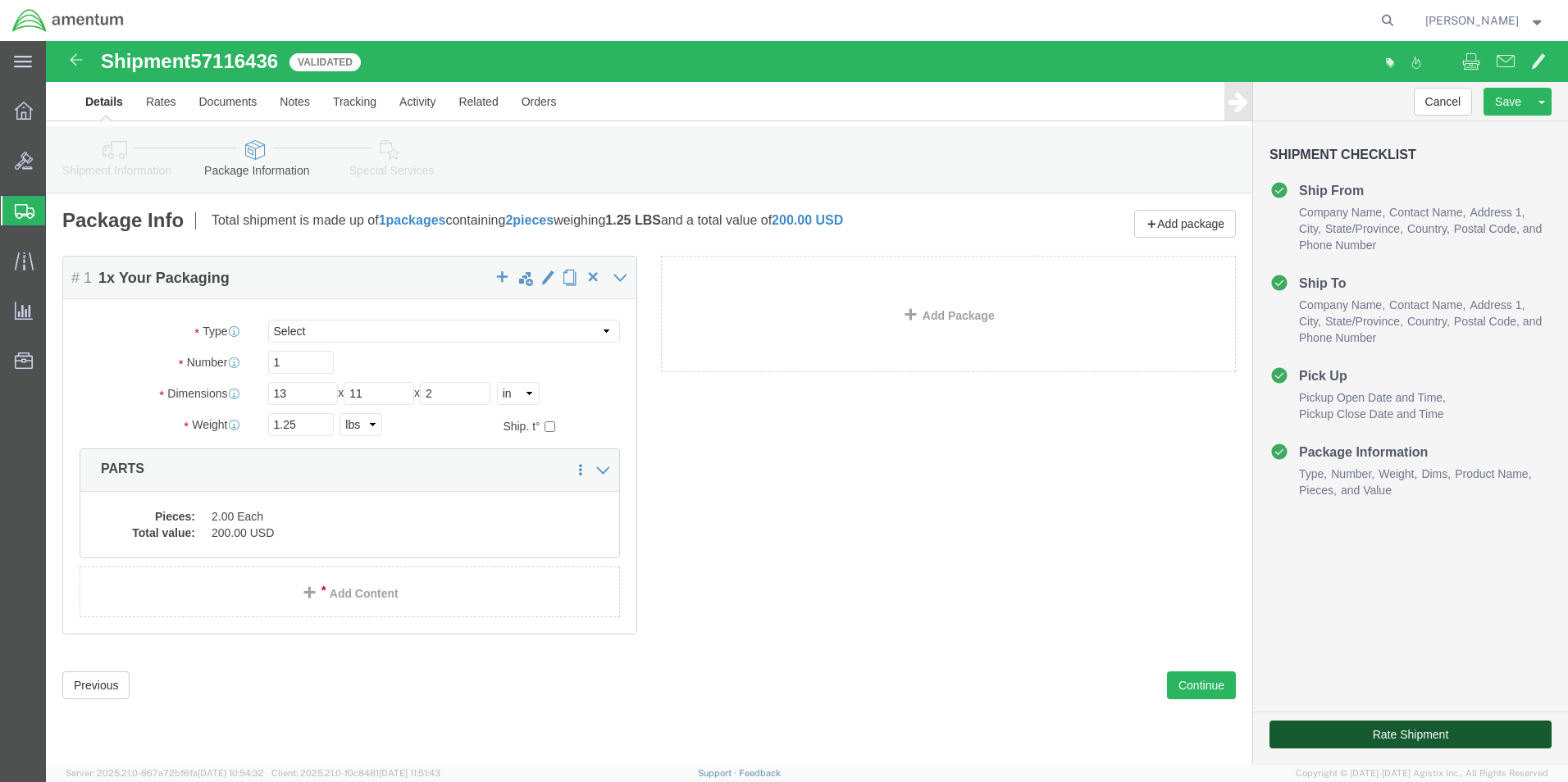
click button "Rate Shipment"
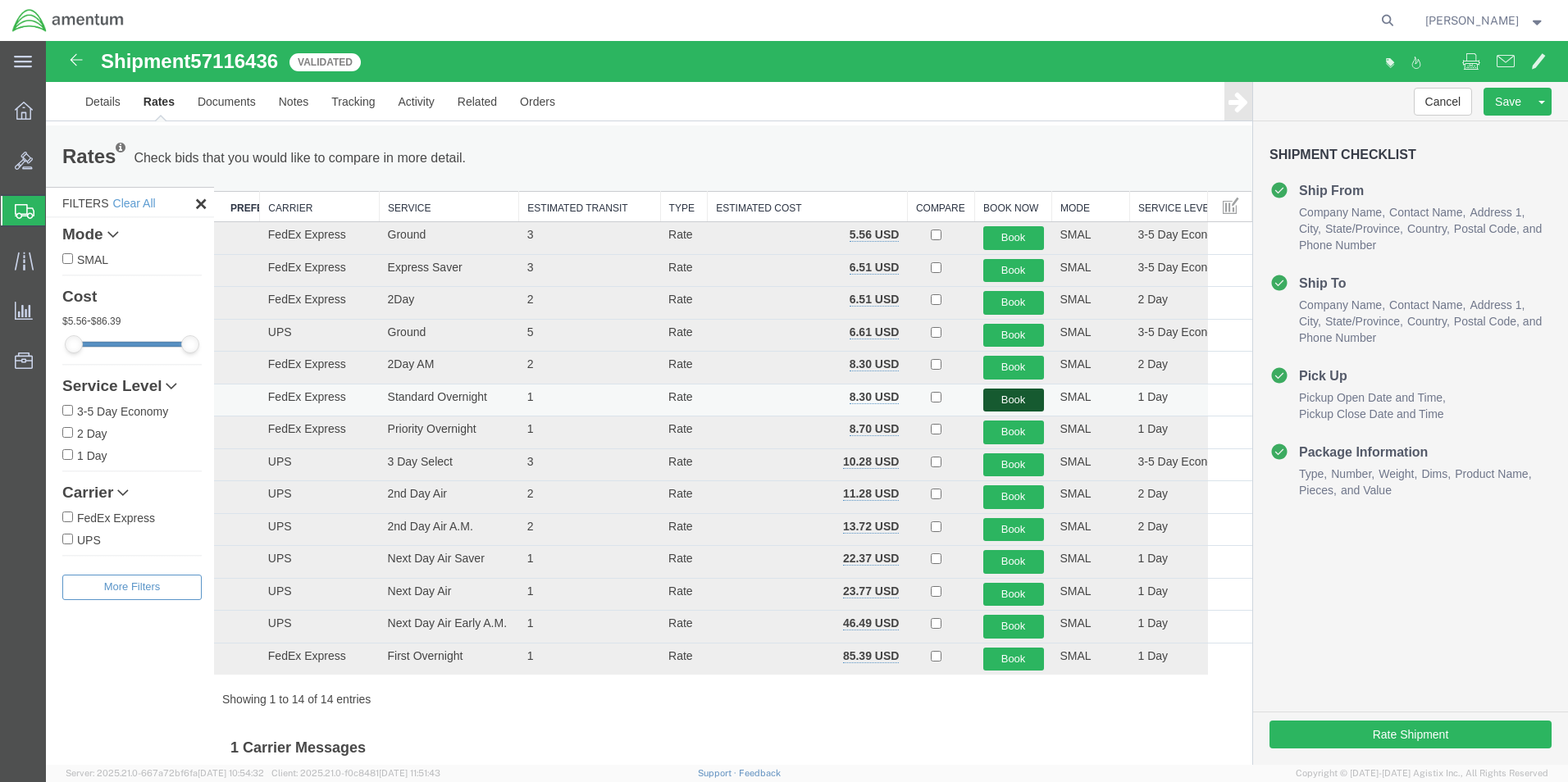
click at [998, 396] on button "Book" at bounding box center [1013, 401] width 61 height 24
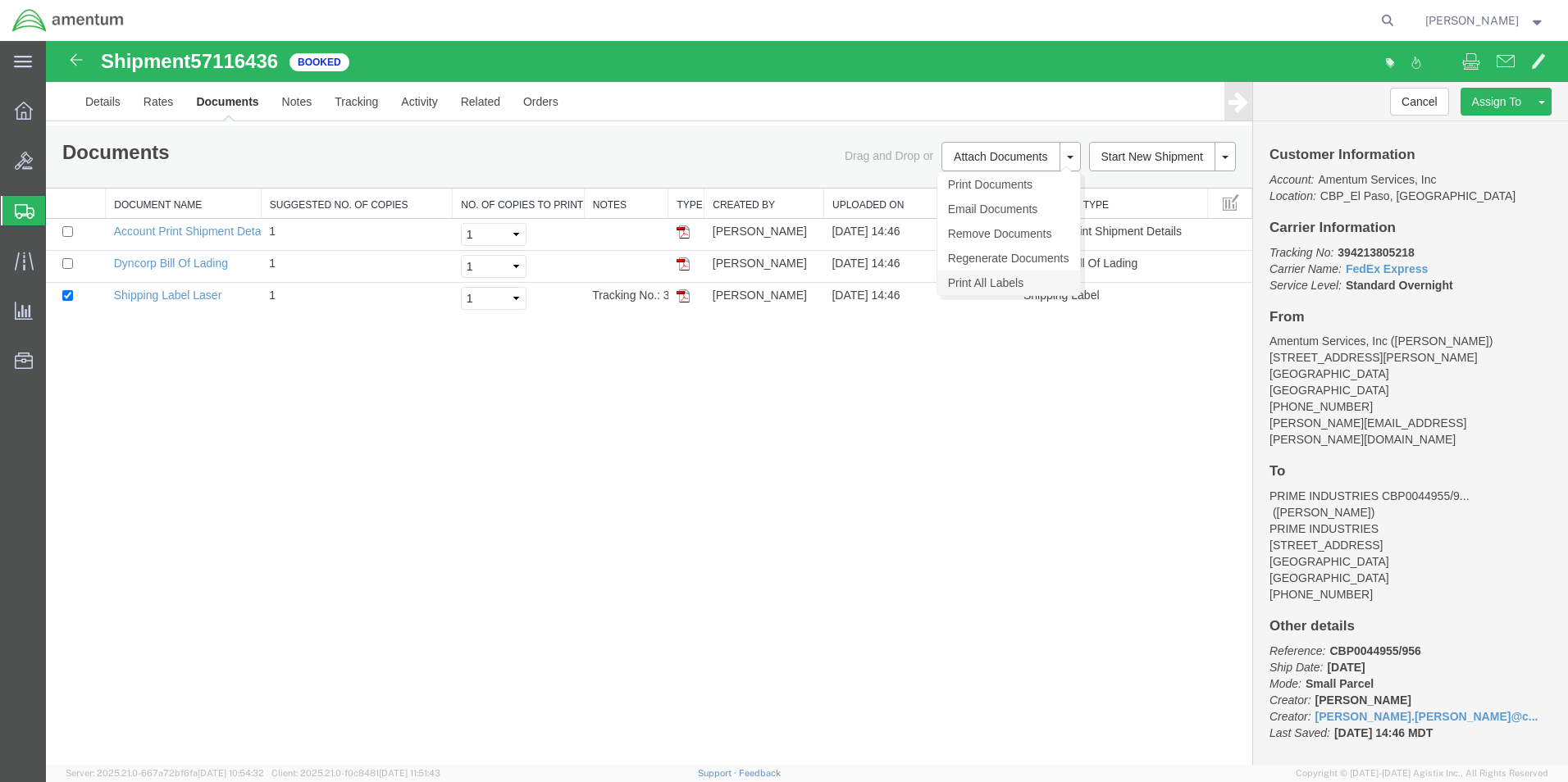
click at [968, 281] on link "Print All Labels" at bounding box center [1008, 282] width 143 height 24
click at [0, 0] on span "Create from Template" at bounding box center [0, 0] width 0 height 0
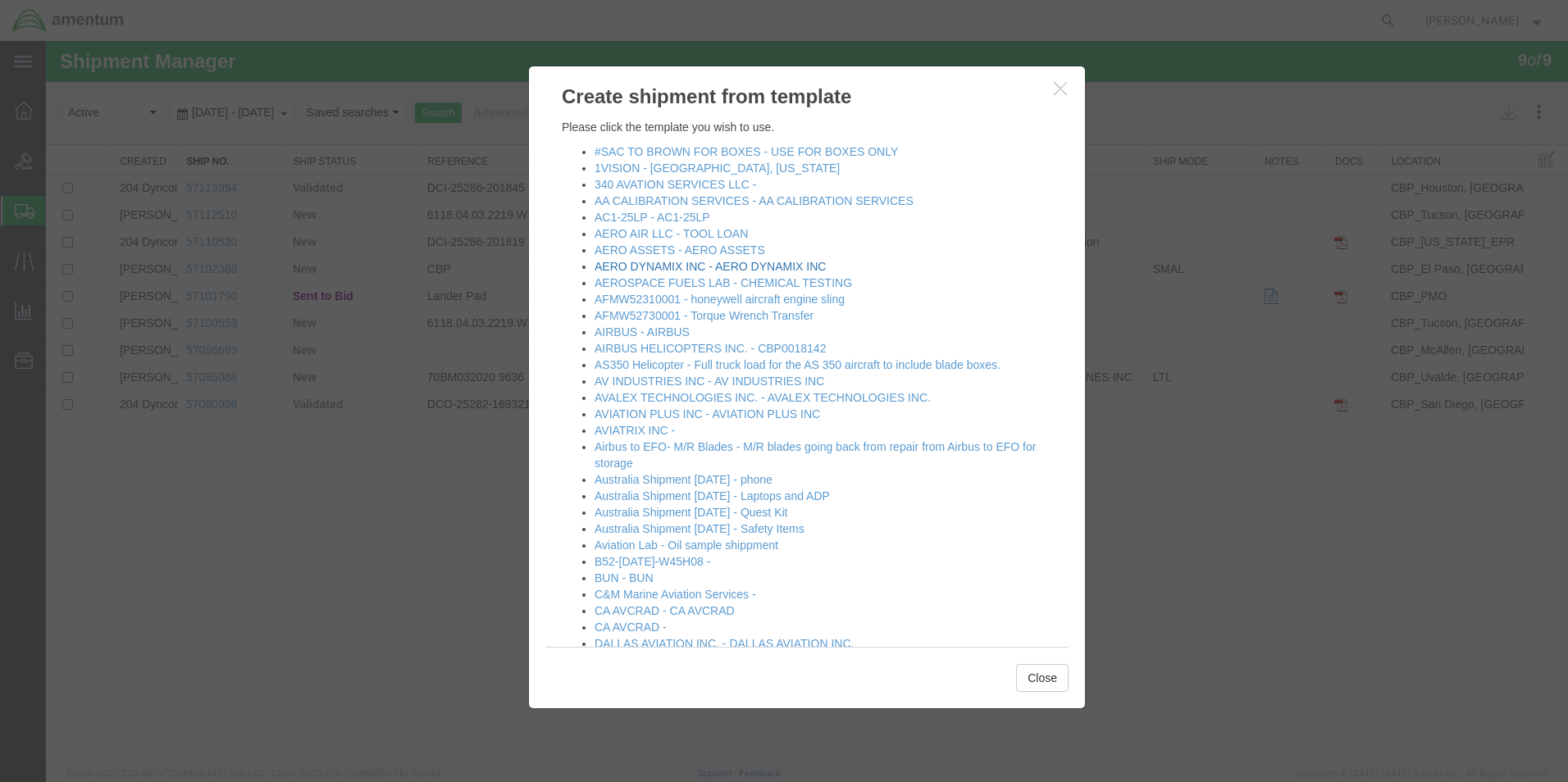
click at [635, 266] on link "AERO DYNAMIX INC - AERO DYNAMIX INC" at bounding box center [710, 267] width 231 height 13
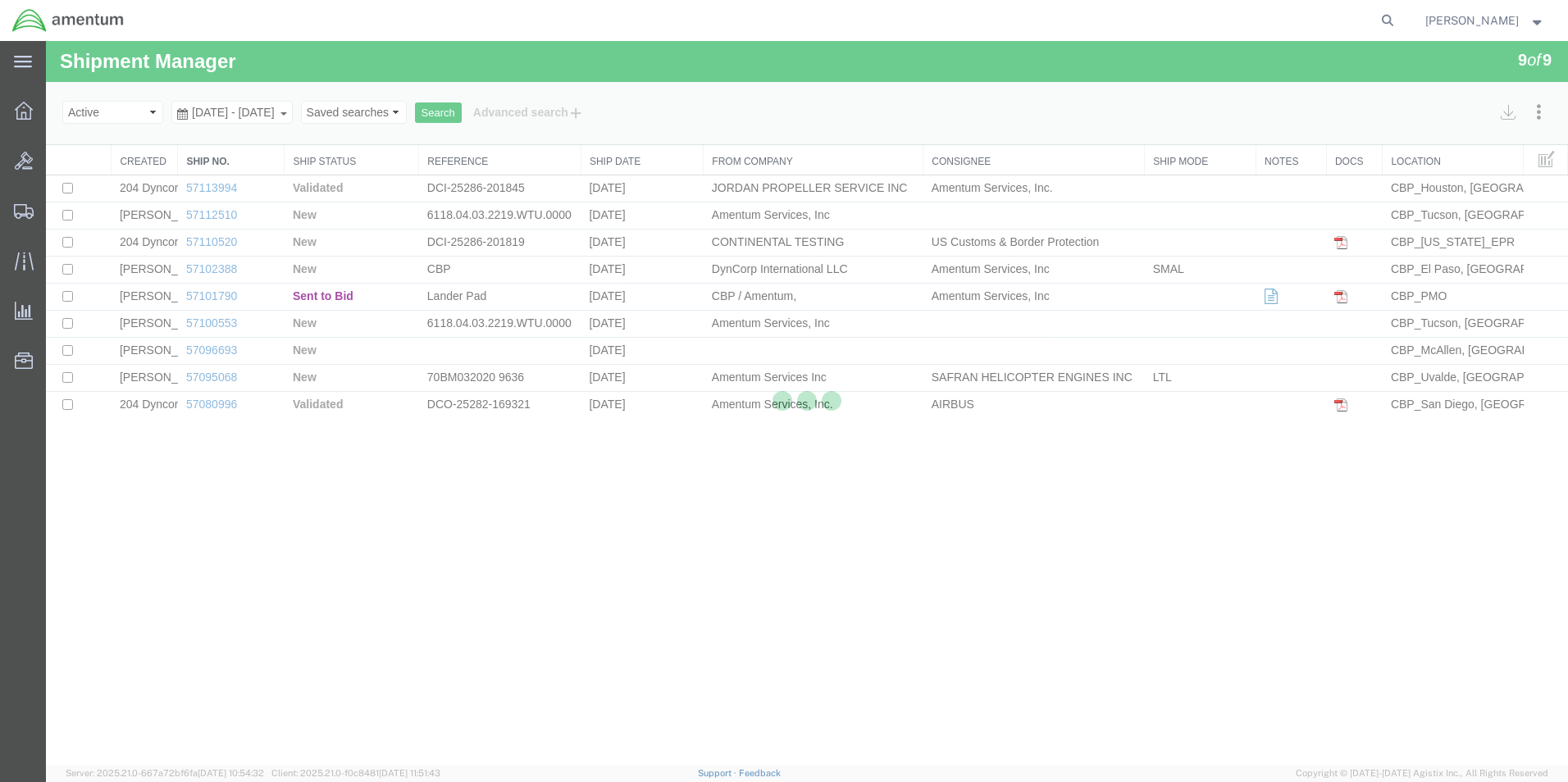
select select "49831"
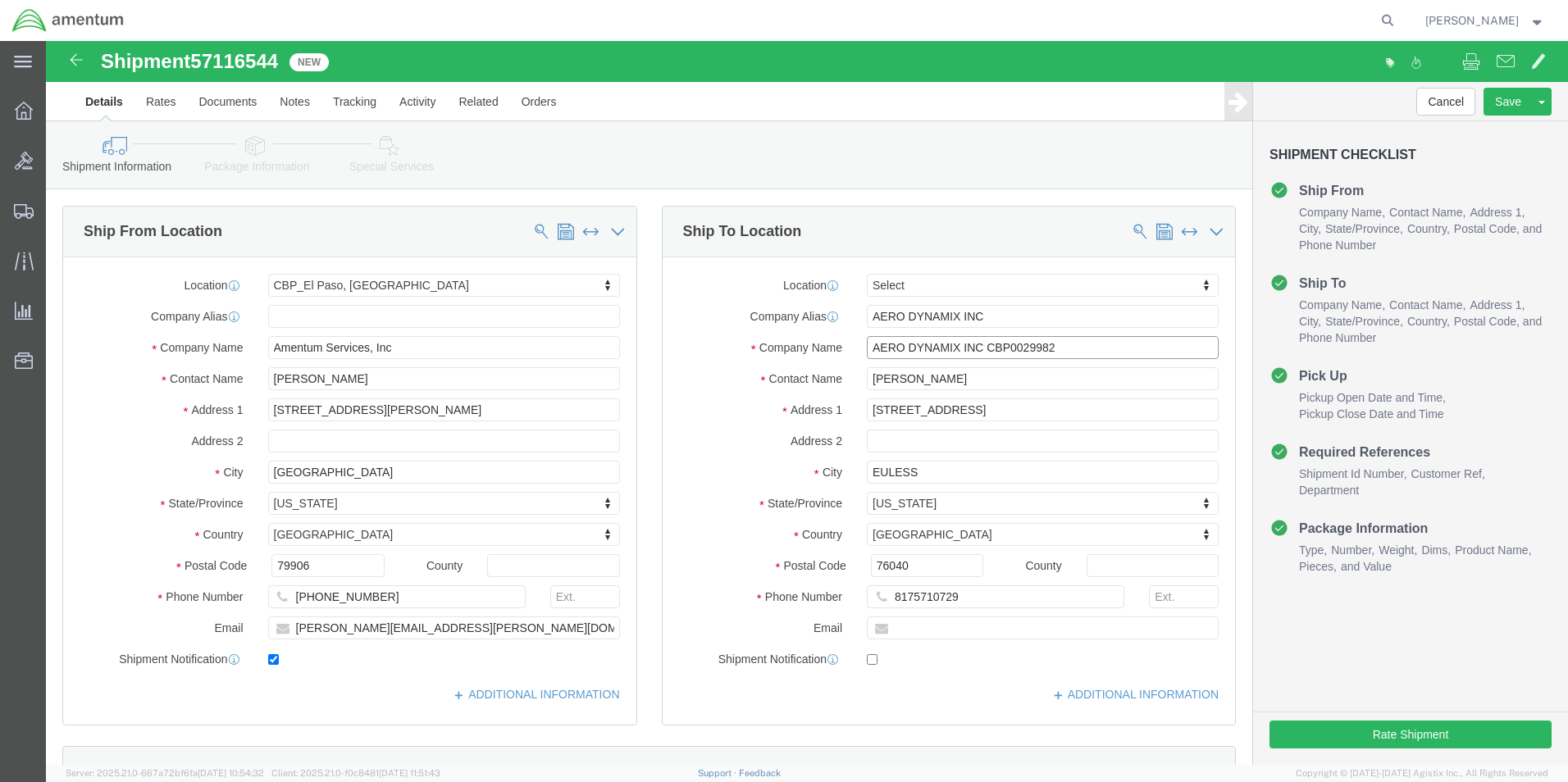
drag, startPoint x: 1015, startPoint y: 306, endPoint x: 971, endPoint y: 307, distance: 44.0
click input "AERO DYNAMIX INC CBP0029982"
drag, startPoint x: 1060, startPoint y: 302, endPoint x: 937, endPoint y: 313, distance: 123.5
click input "AERO DYNAMIX INC CBP0044961/962/963"
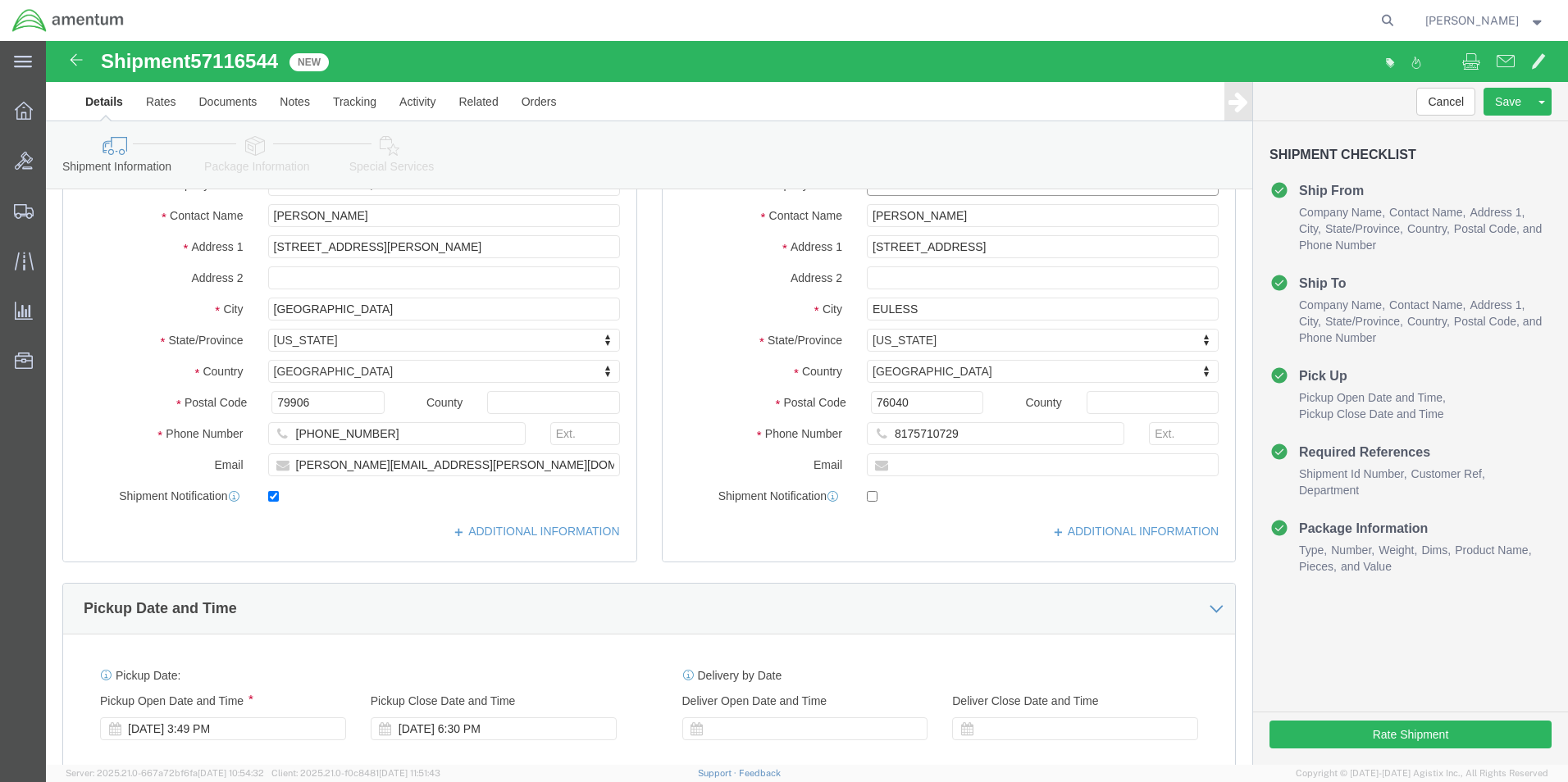
scroll to position [492, 0]
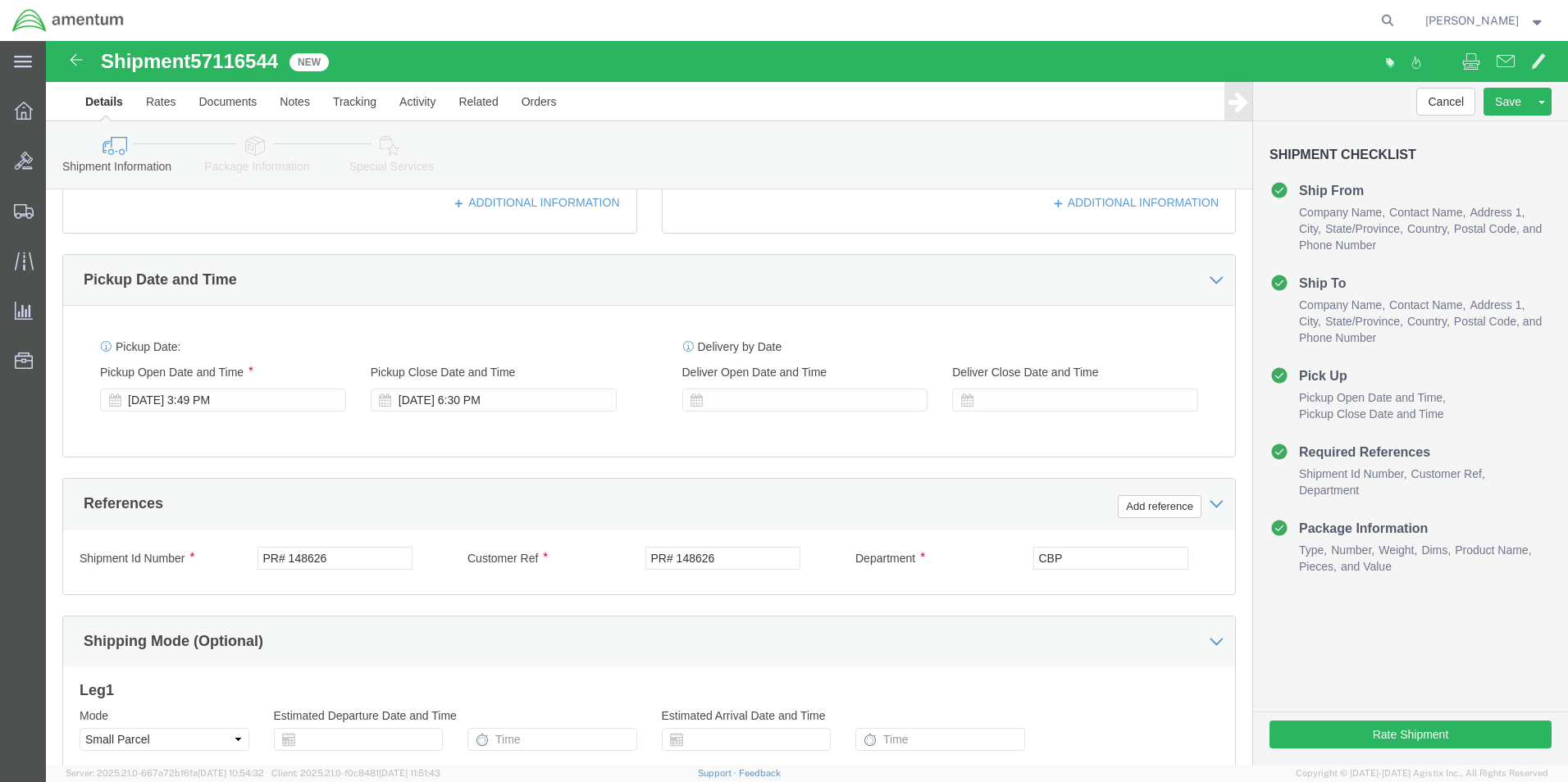
type input "AERO DYNAMIX INC CBP0044961/962/963"
click input "PR# 148626"
paste input "CBP0044961/962/963"
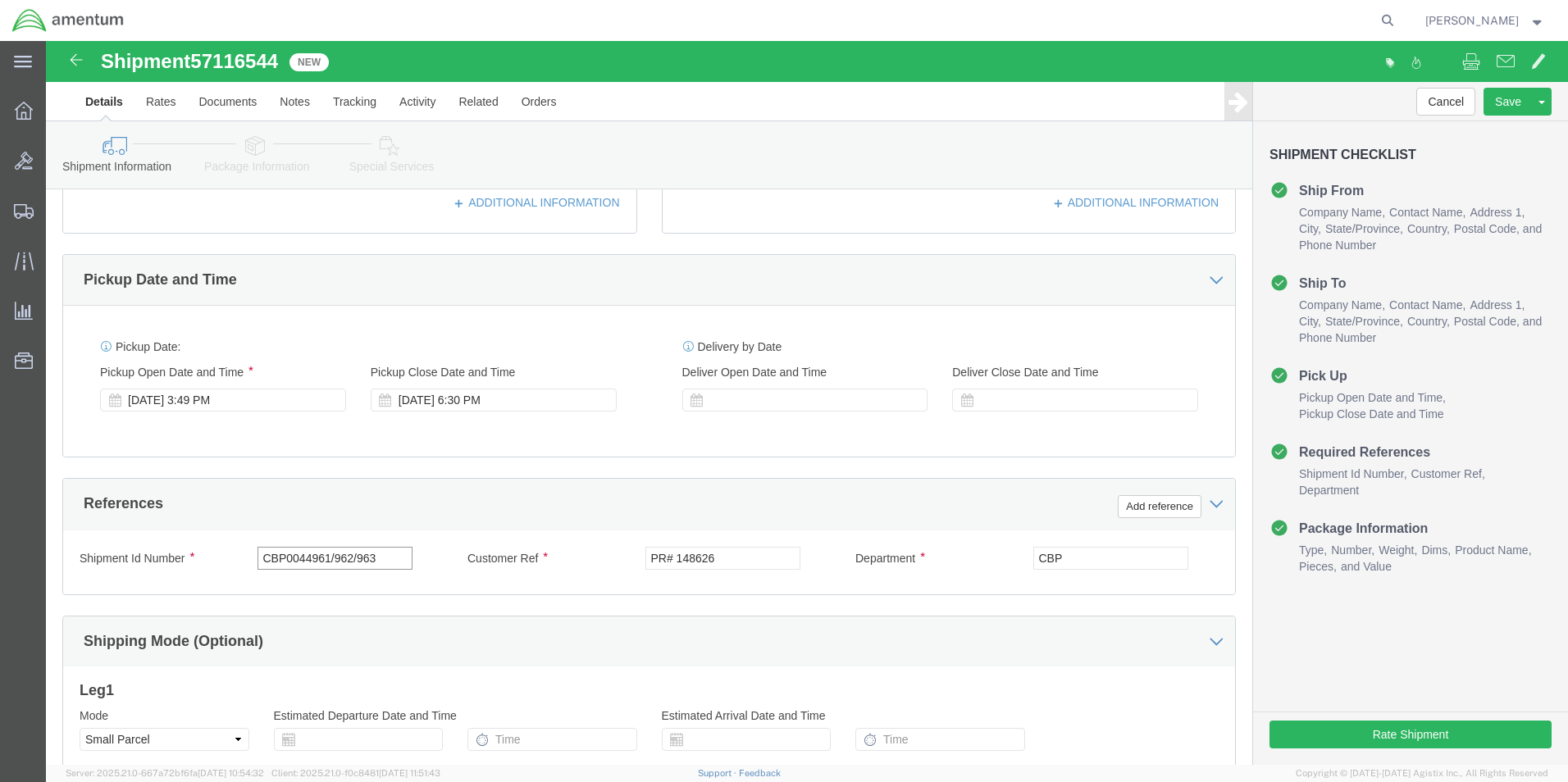
type input "CBP0044961/962/963"
click input "PR# 148626"
paste input "CBP0044961/962/963"
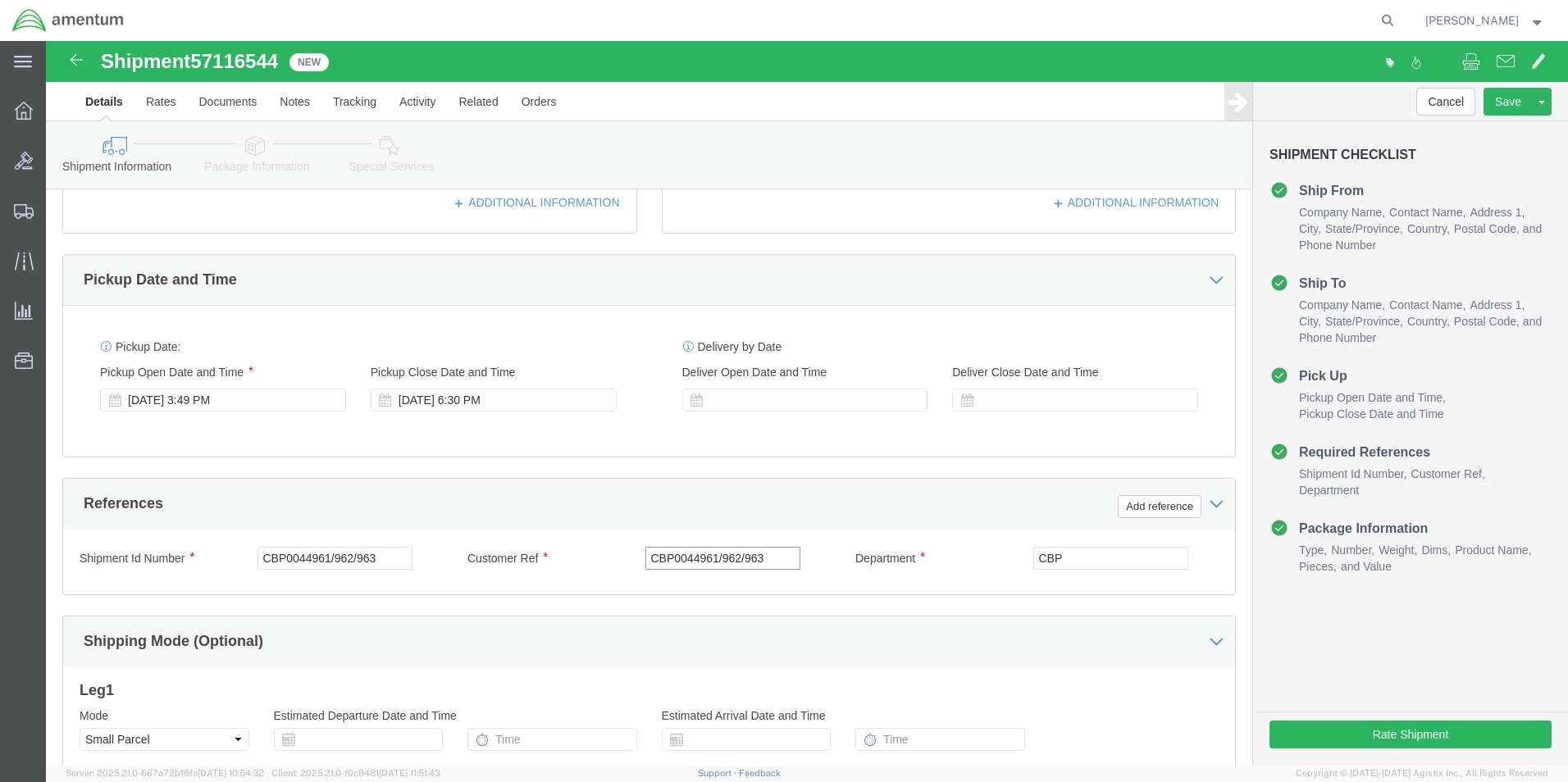
scroll to position [684, 0]
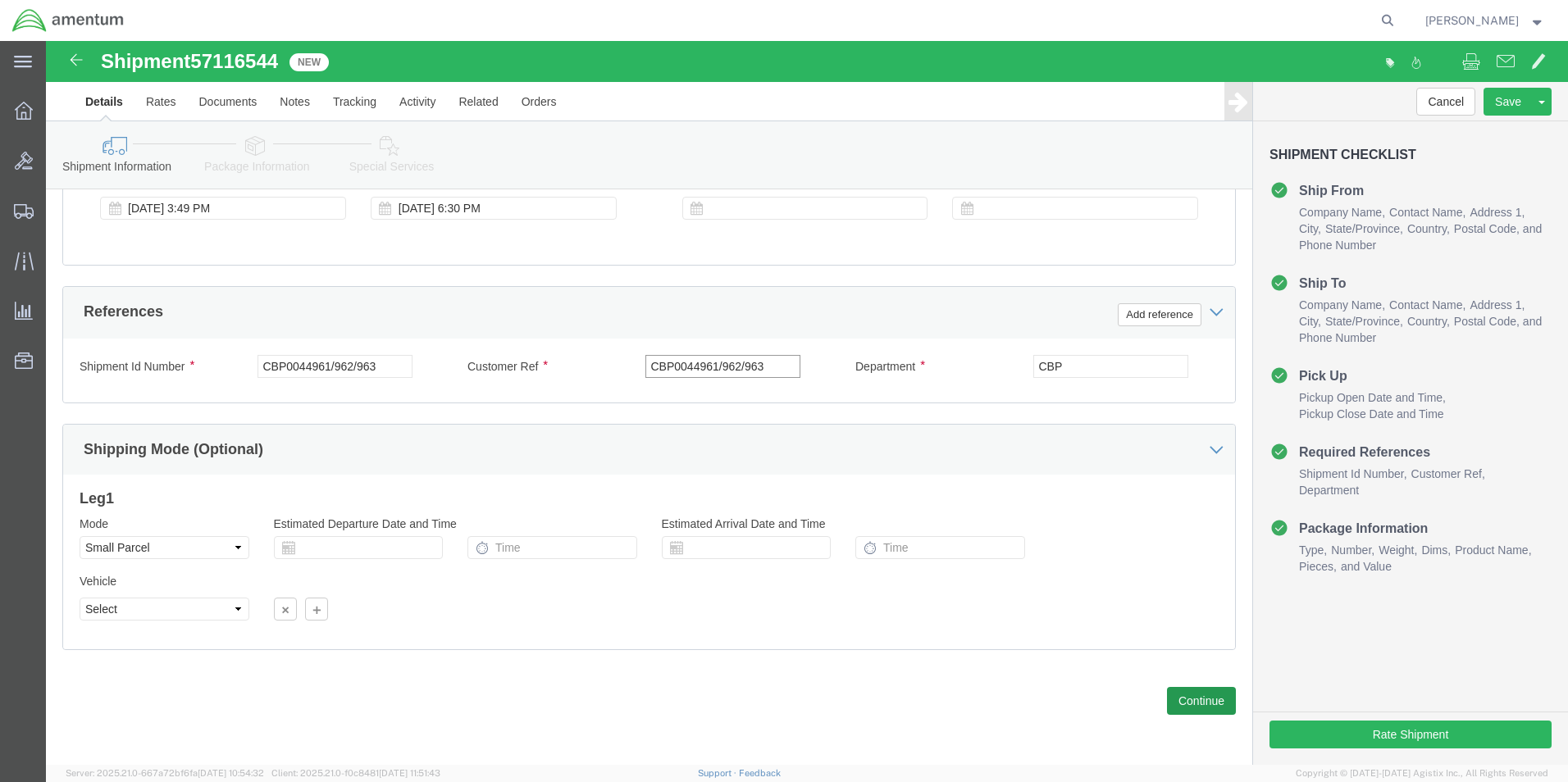
type input "CBP0044961/962/963"
click button "Continue"
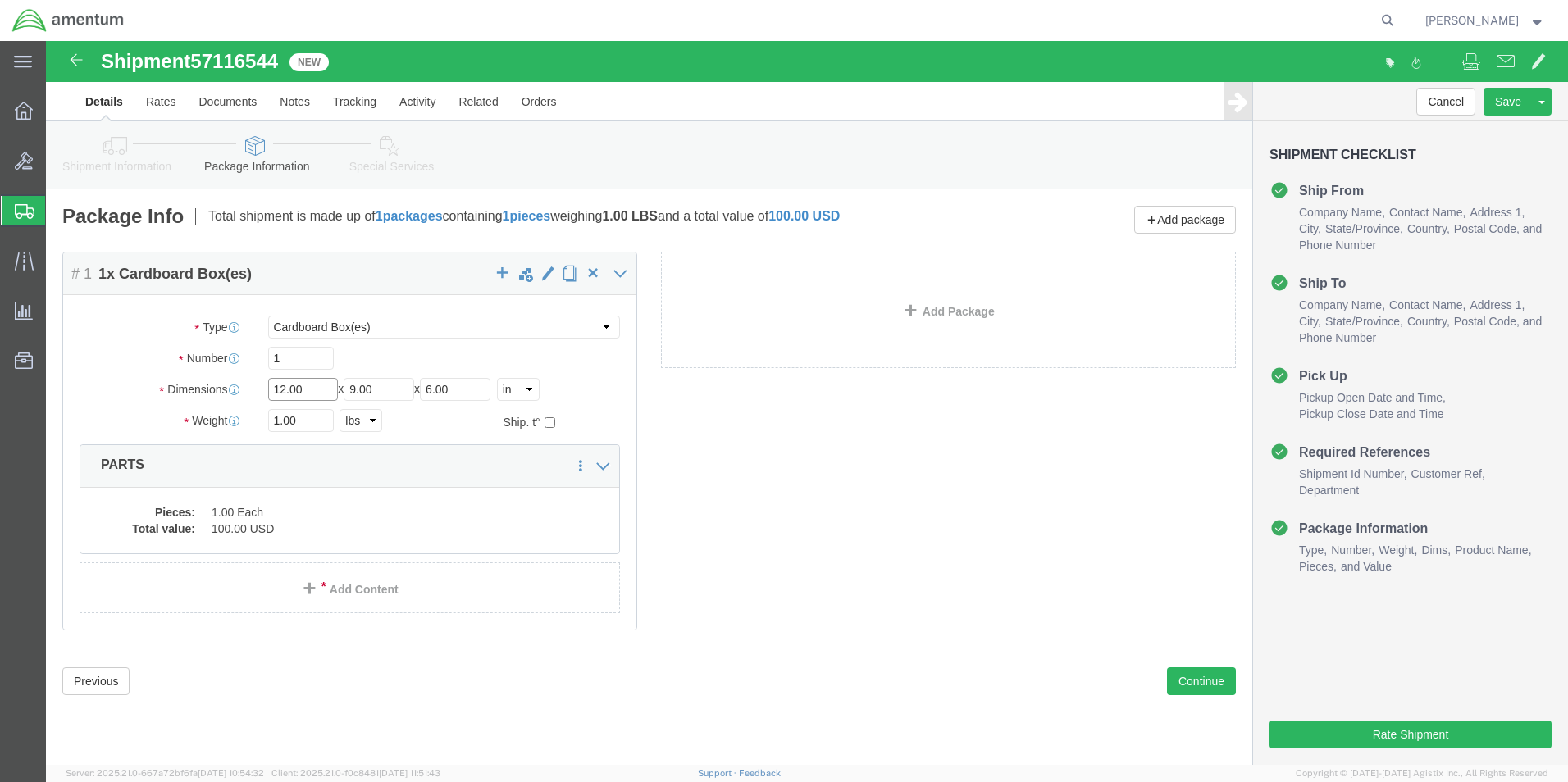
click input "12.00"
type input "18"
type input "12"
click input "1.00"
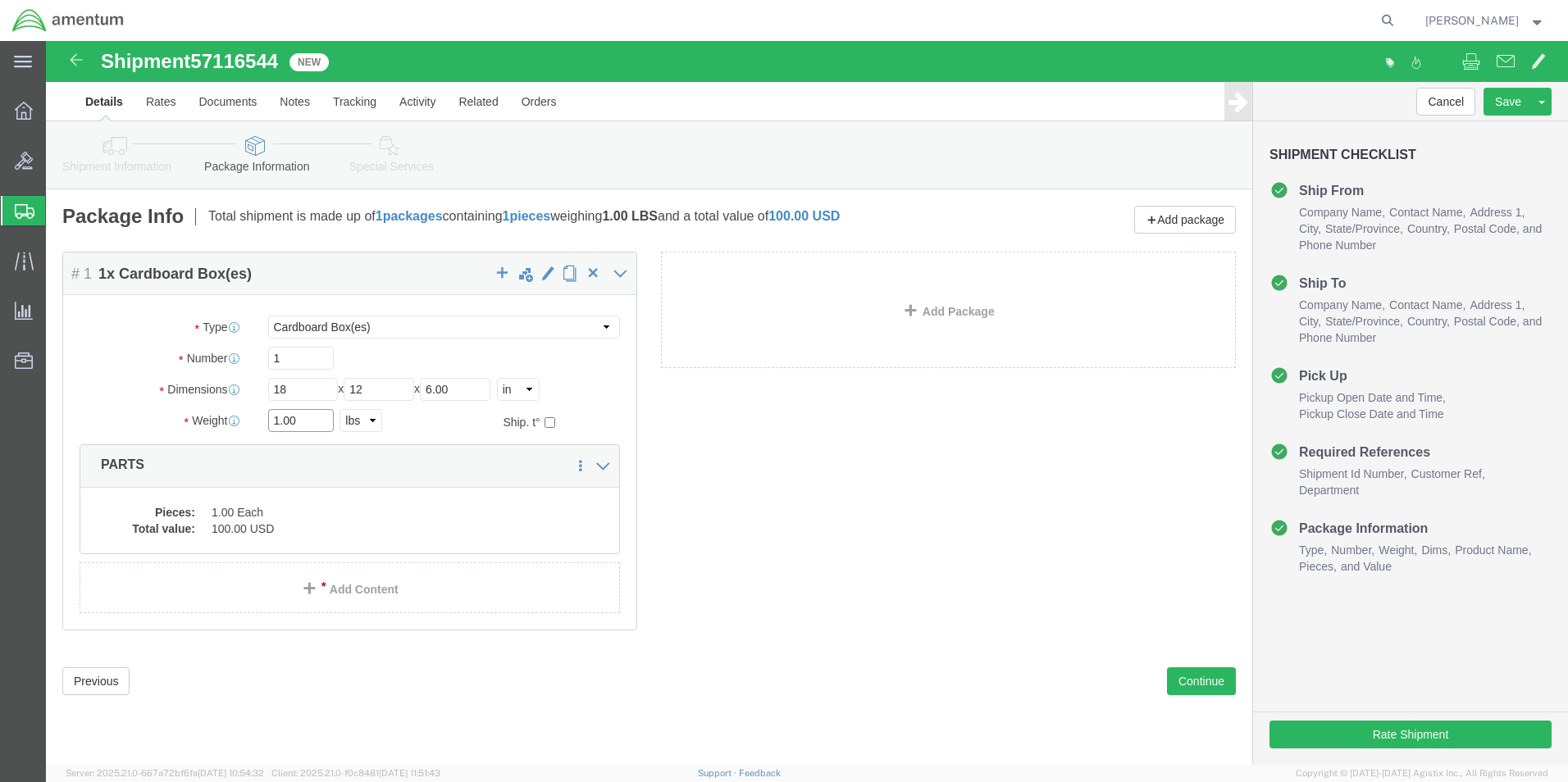
drag, startPoint x: 257, startPoint y: 386, endPoint x: 256, endPoint y: 396, distance: 10.0
click input "1.00"
type input "5.35"
click dd "1.00 Each"
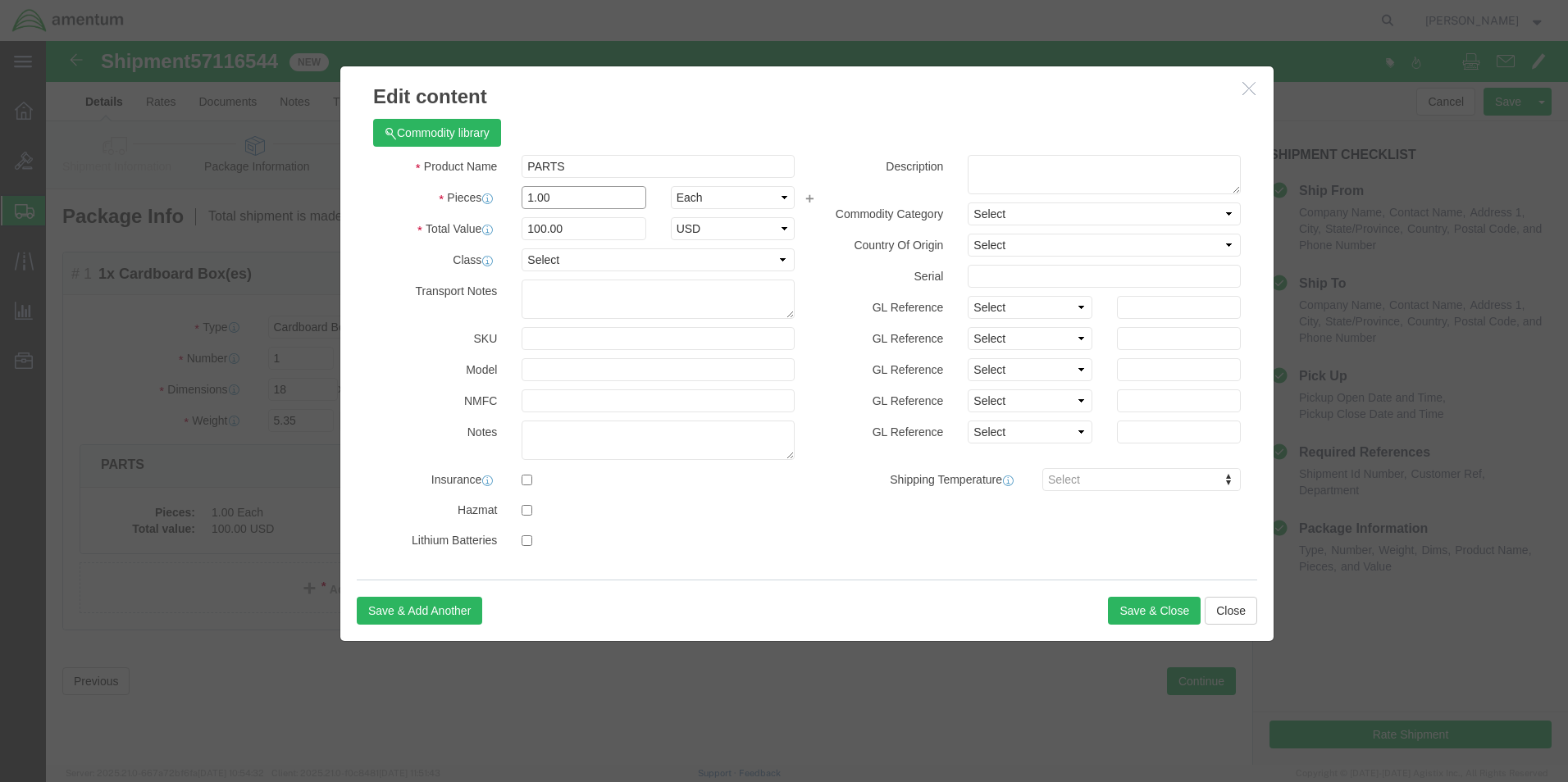
click input "1.00"
type input "2"
type input "200"
click div "Commodity library"
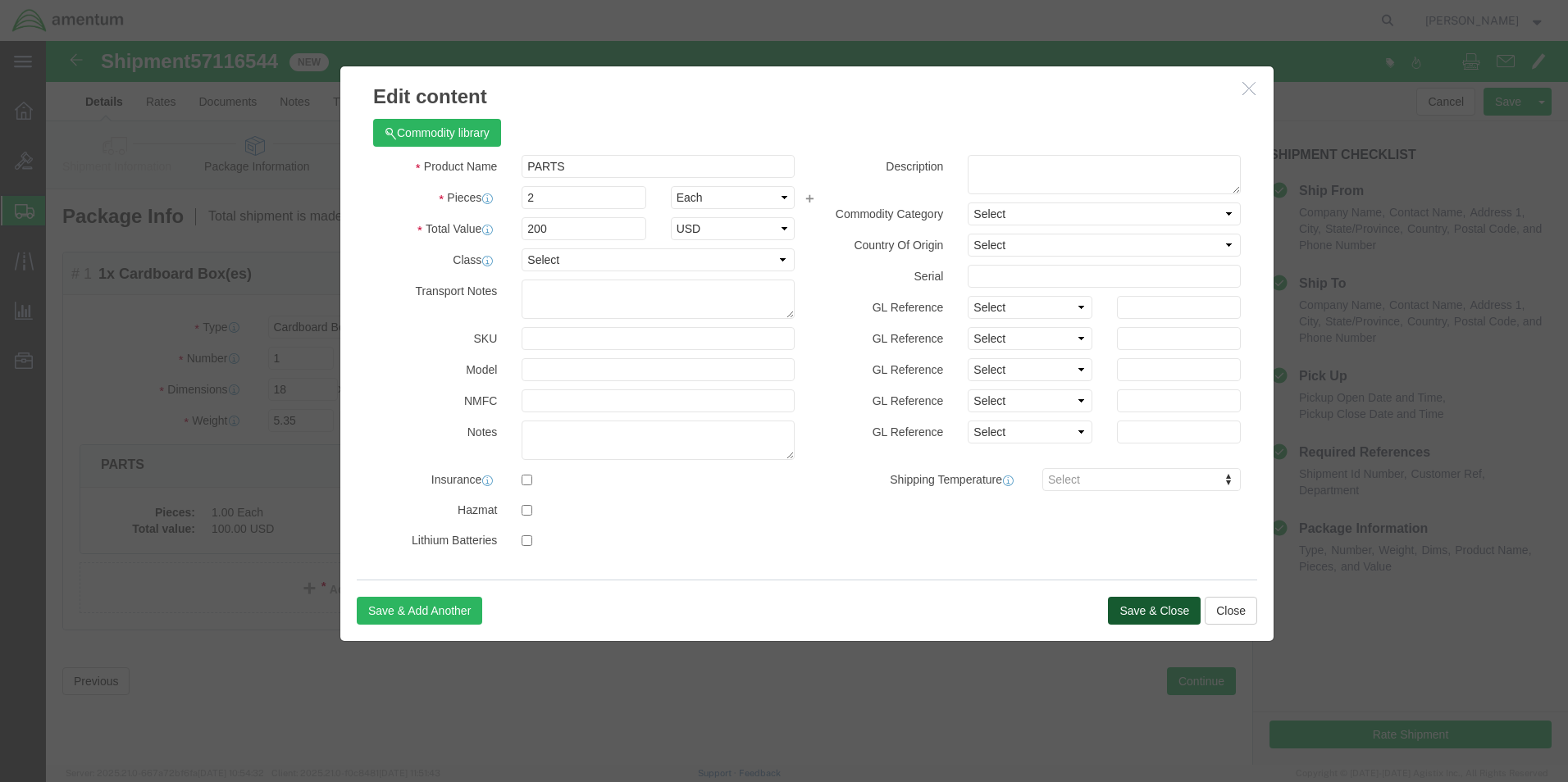
click button "Save & Close"
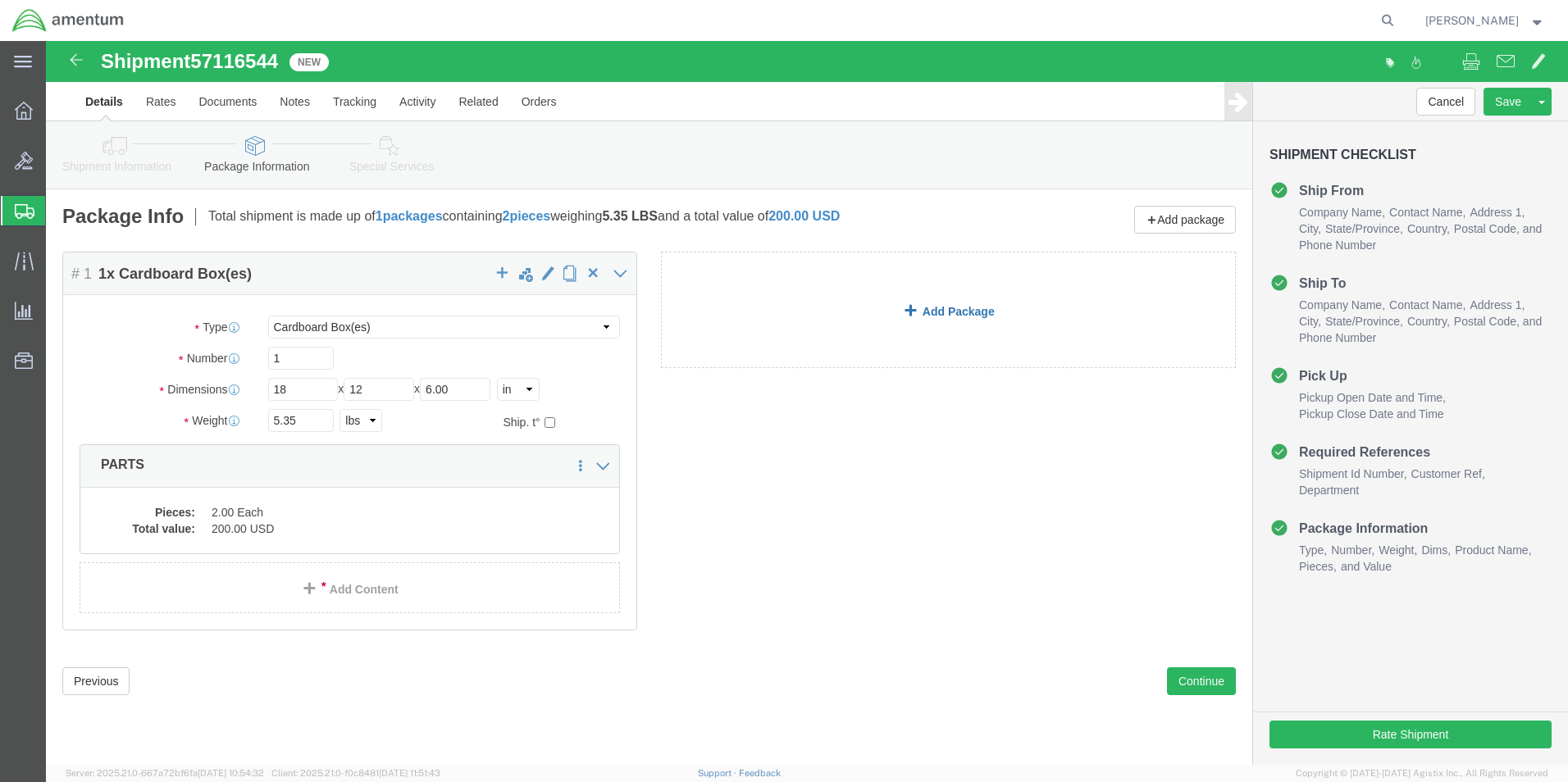
click link "Add Package"
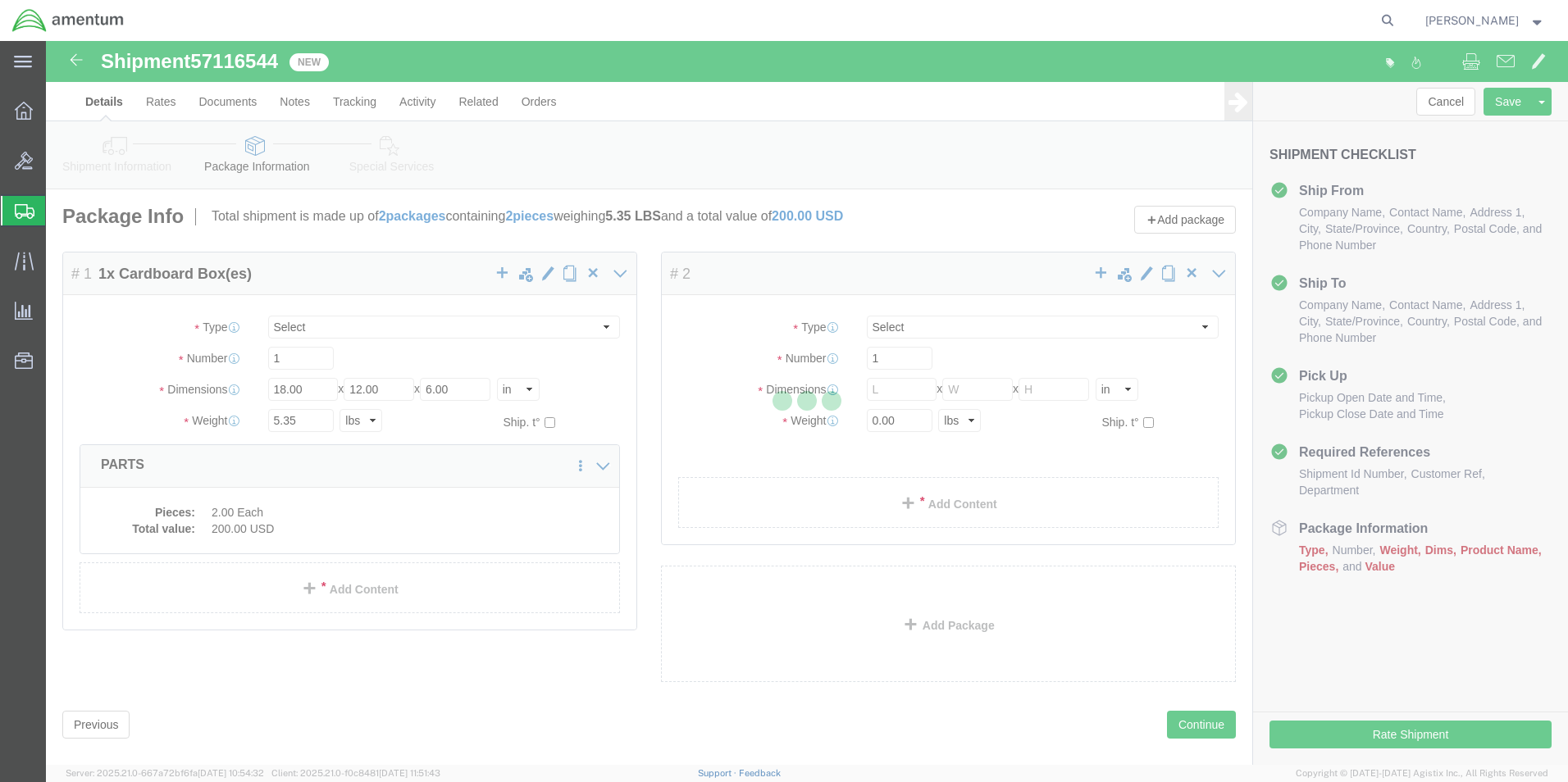
select select "CBOX"
select select "YRPK"
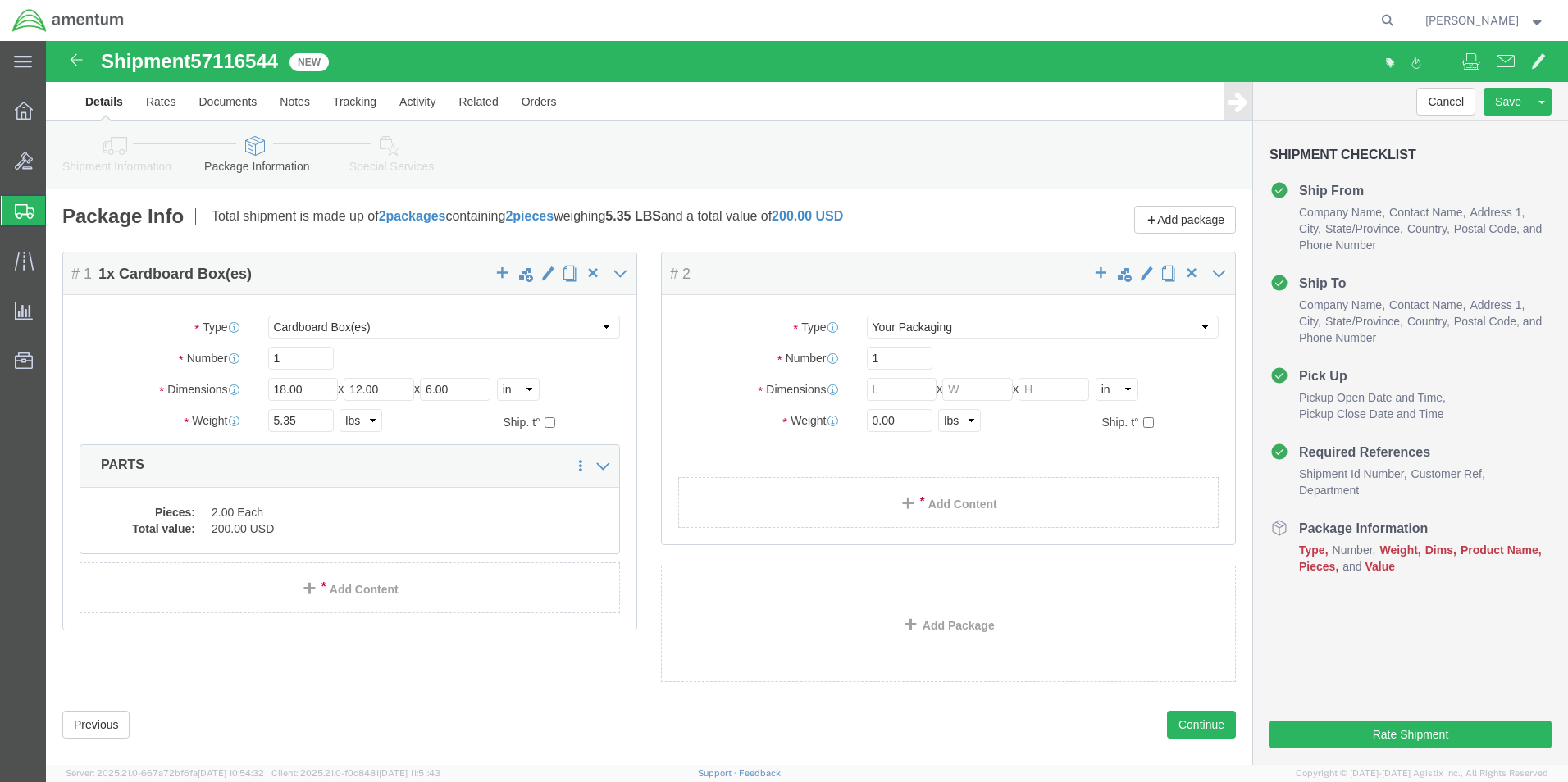
click div "Package Type Select Bale(s) Basket(s) Bolt(s) Bottle(s) Buckets Bulk Bundle(s) …"
click input "text"
type input "18"
type input "12"
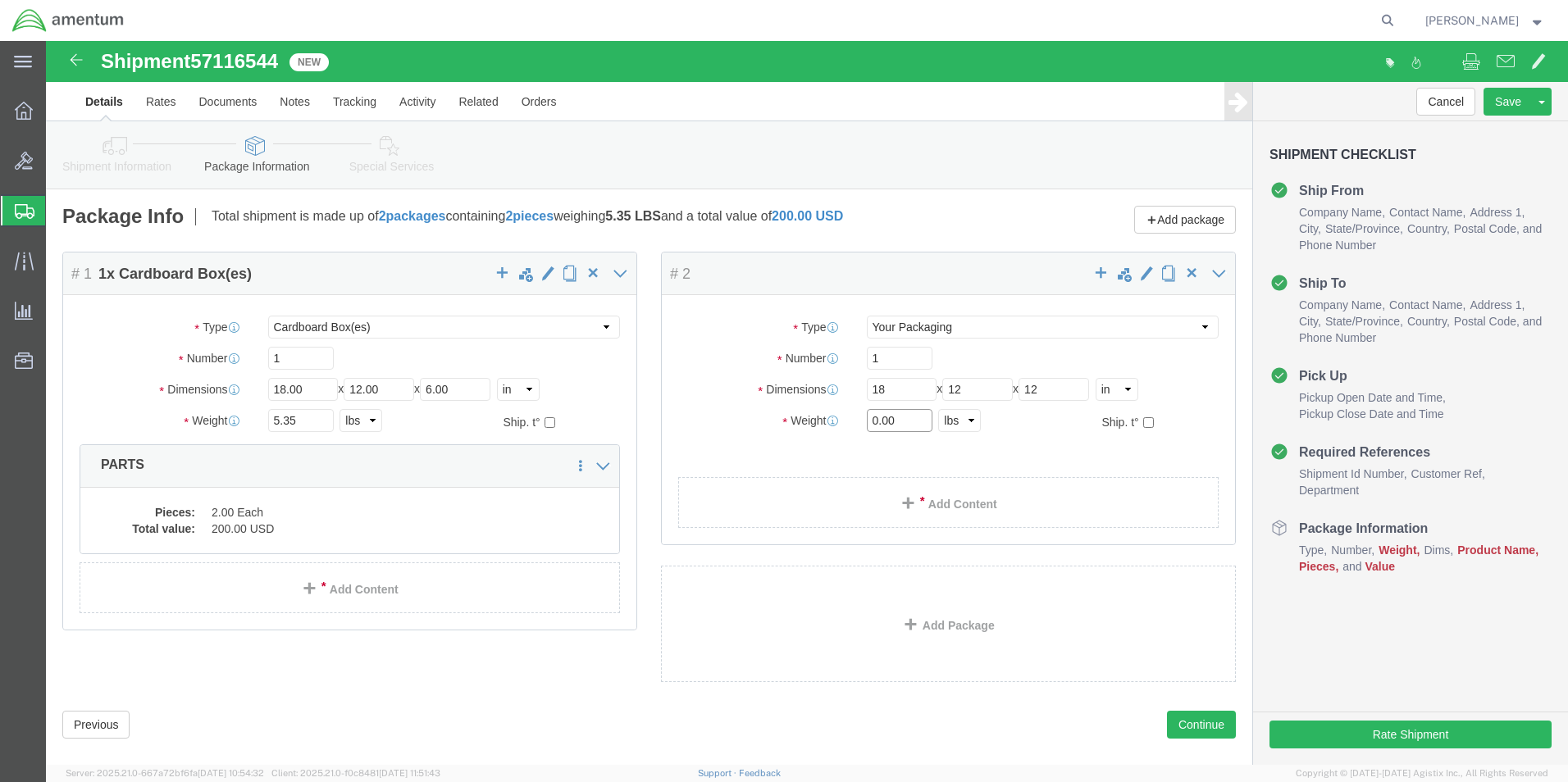
click input "0.00"
type input "8.90"
click link "Add Content"
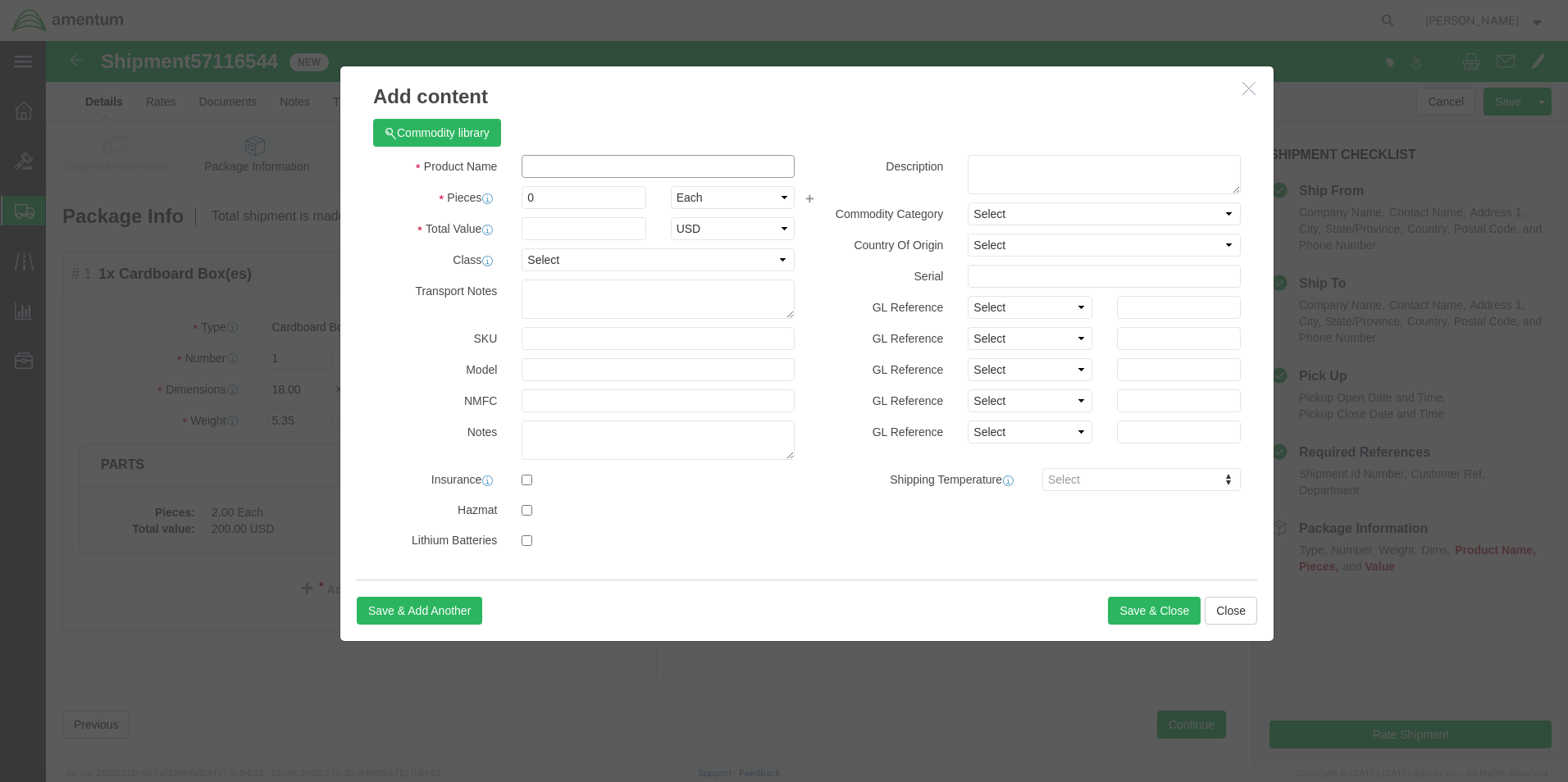
click input "text"
type input "PART"
click div "Commodity library"
click input "0"
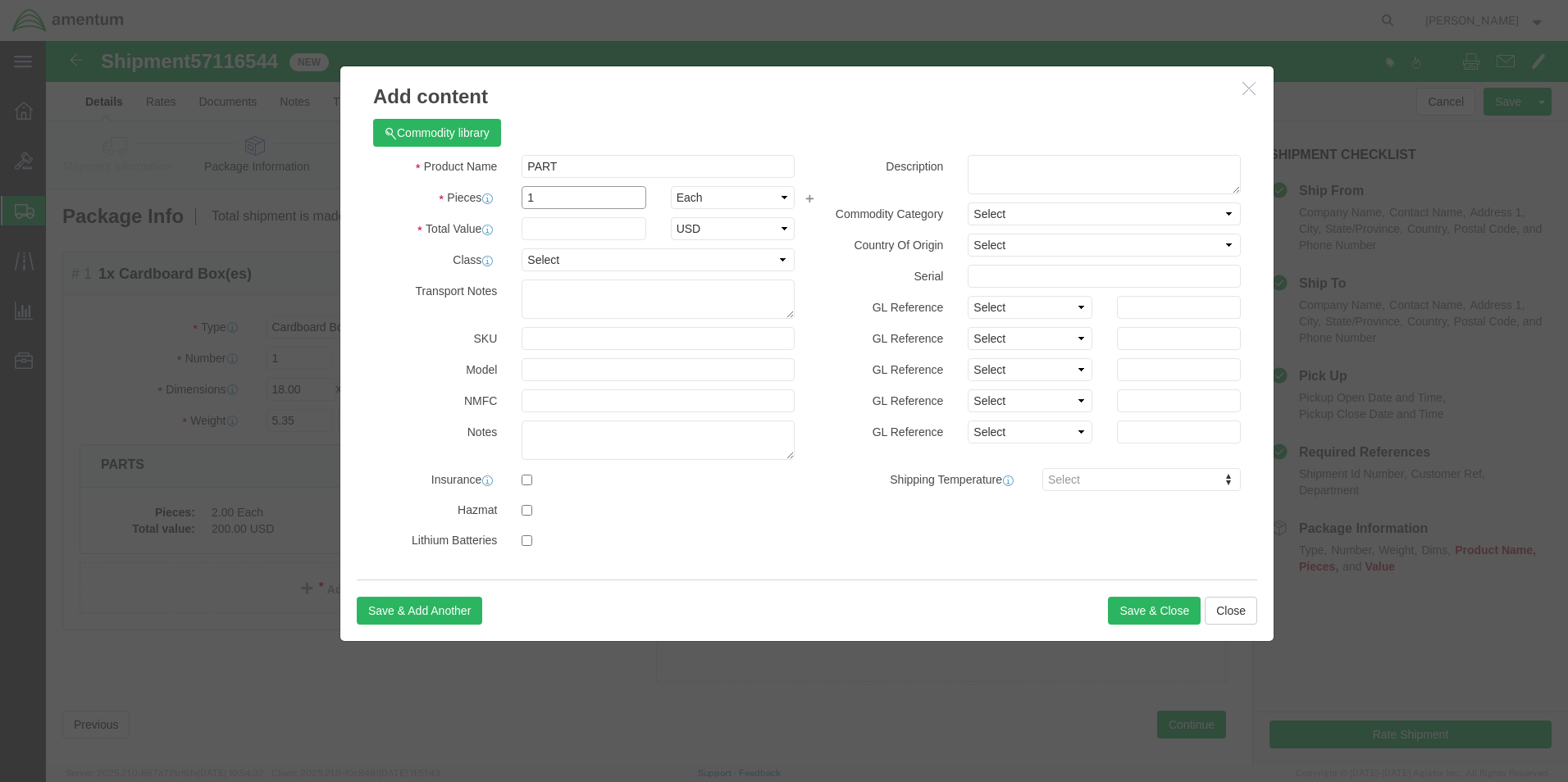
type input "1"
click div "Commodity library"
click input "text"
type input "100"
click h3 "Add content"
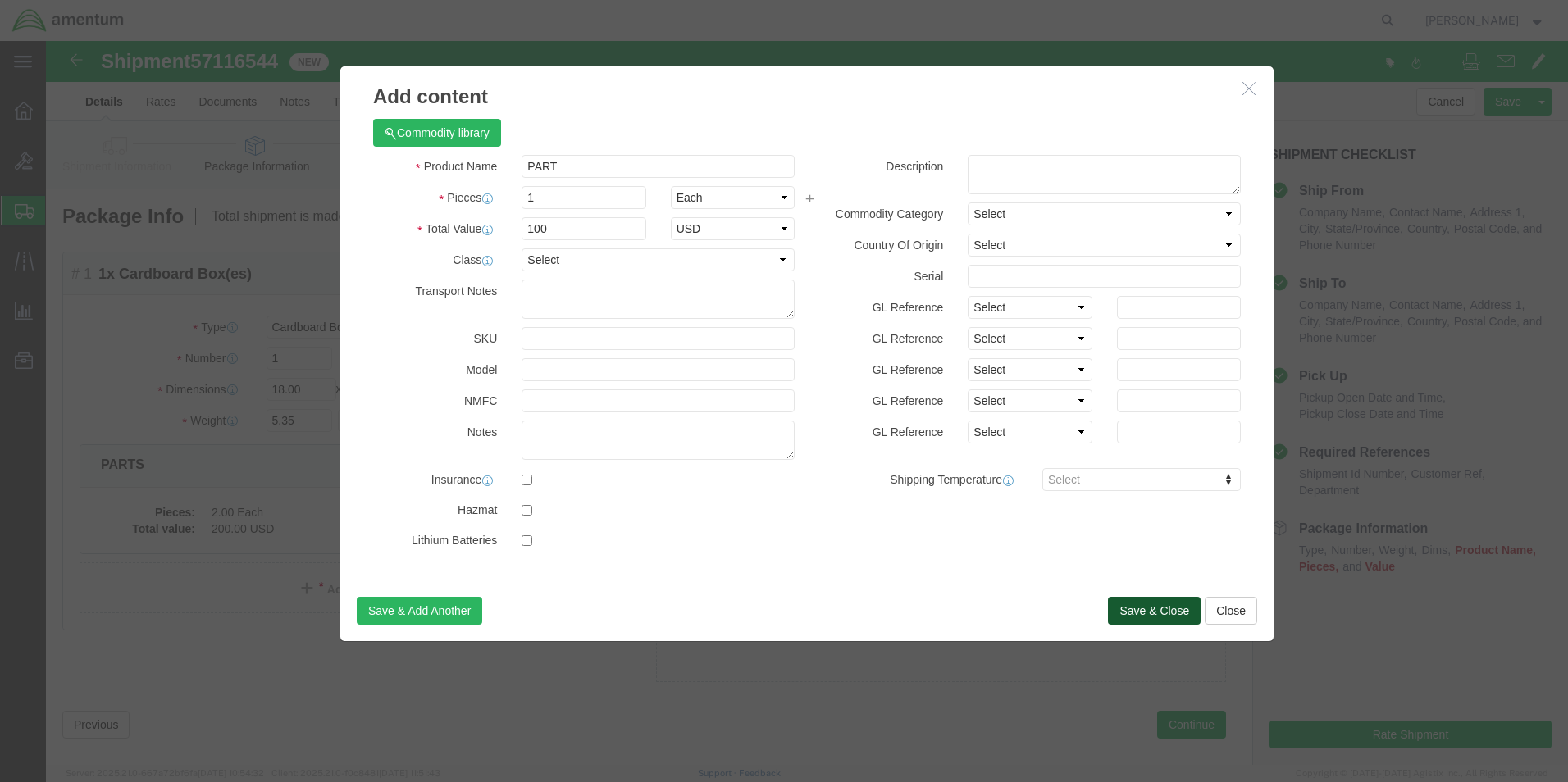
click button "Save & Close"
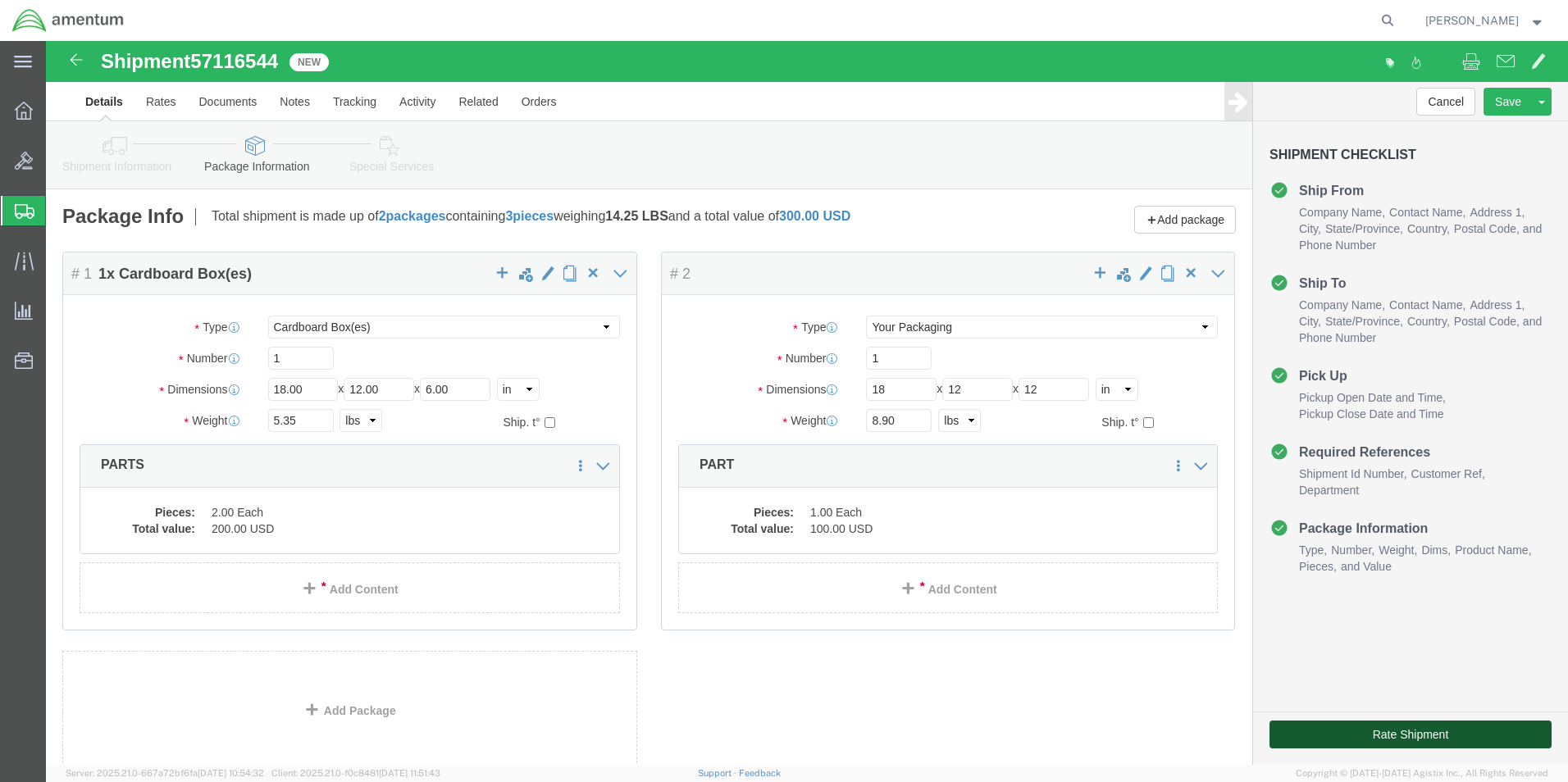
click button "Rate Shipment"
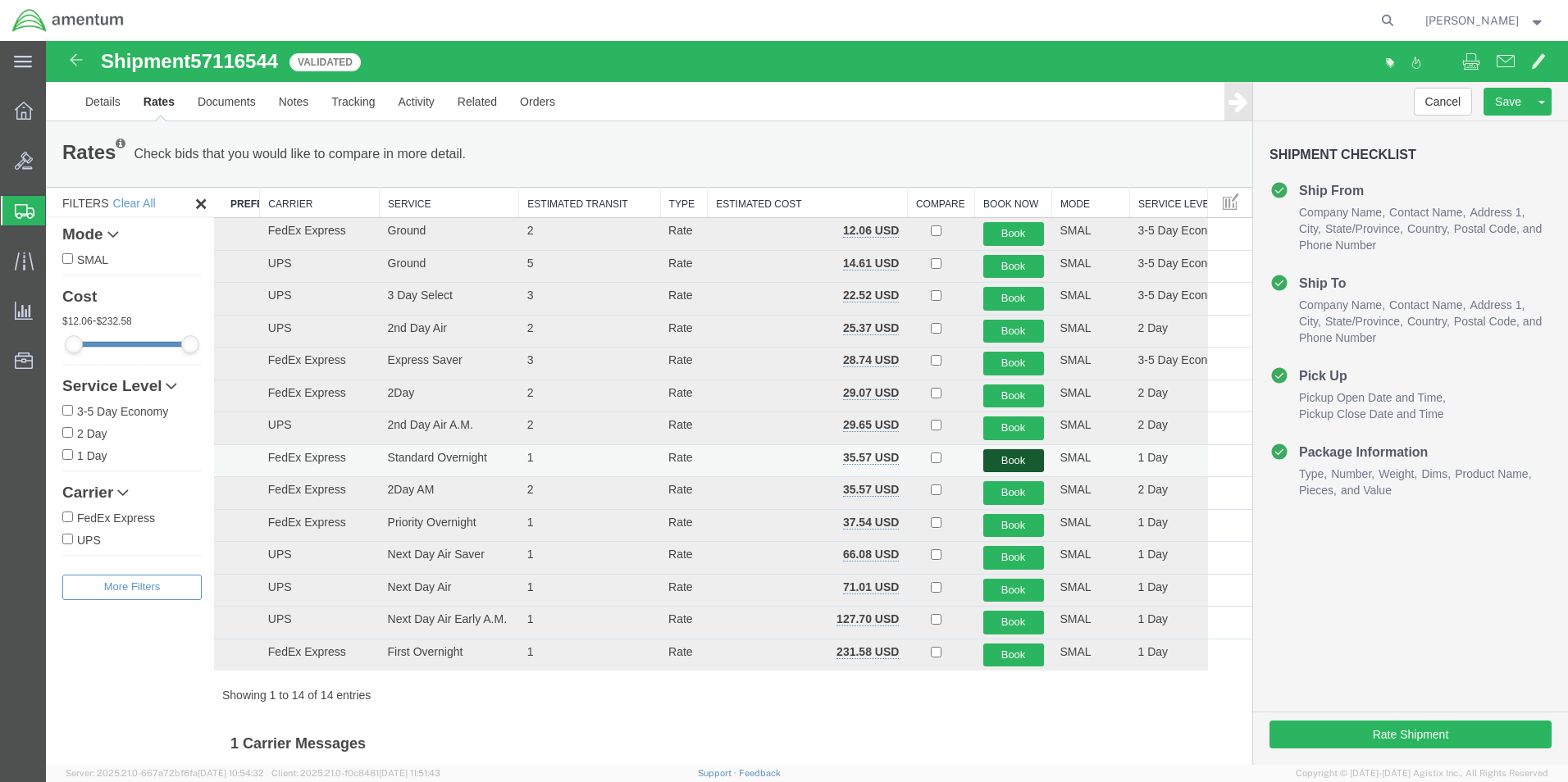
click at [996, 460] on button "Book" at bounding box center [1013, 461] width 61 height 24
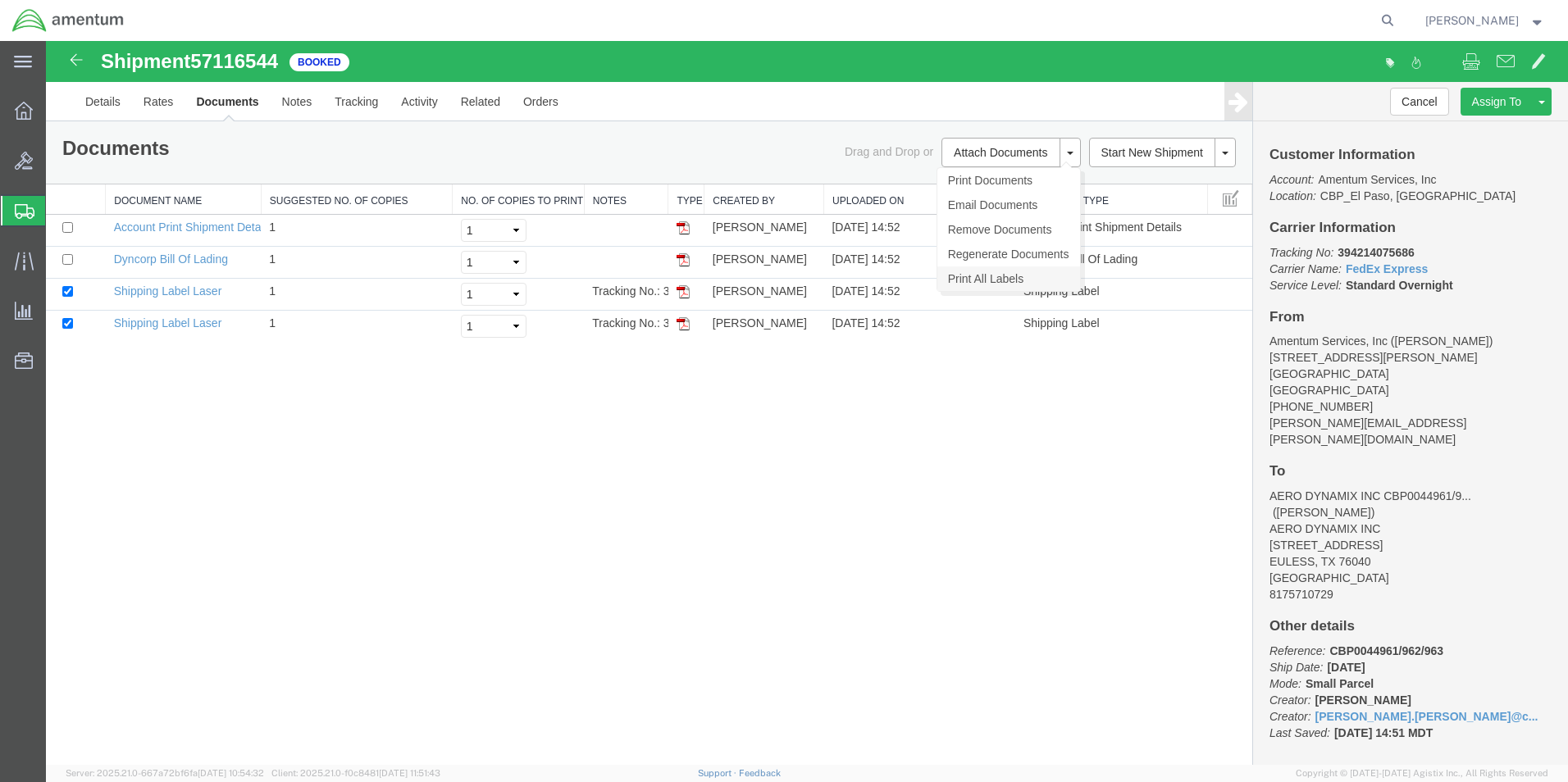
click at [982, 274] on link "Print All Labels" at bounding box center [1008, 279] width 143 height 24
